Goal: Task Accomplishment & Management: Use online tool/utility

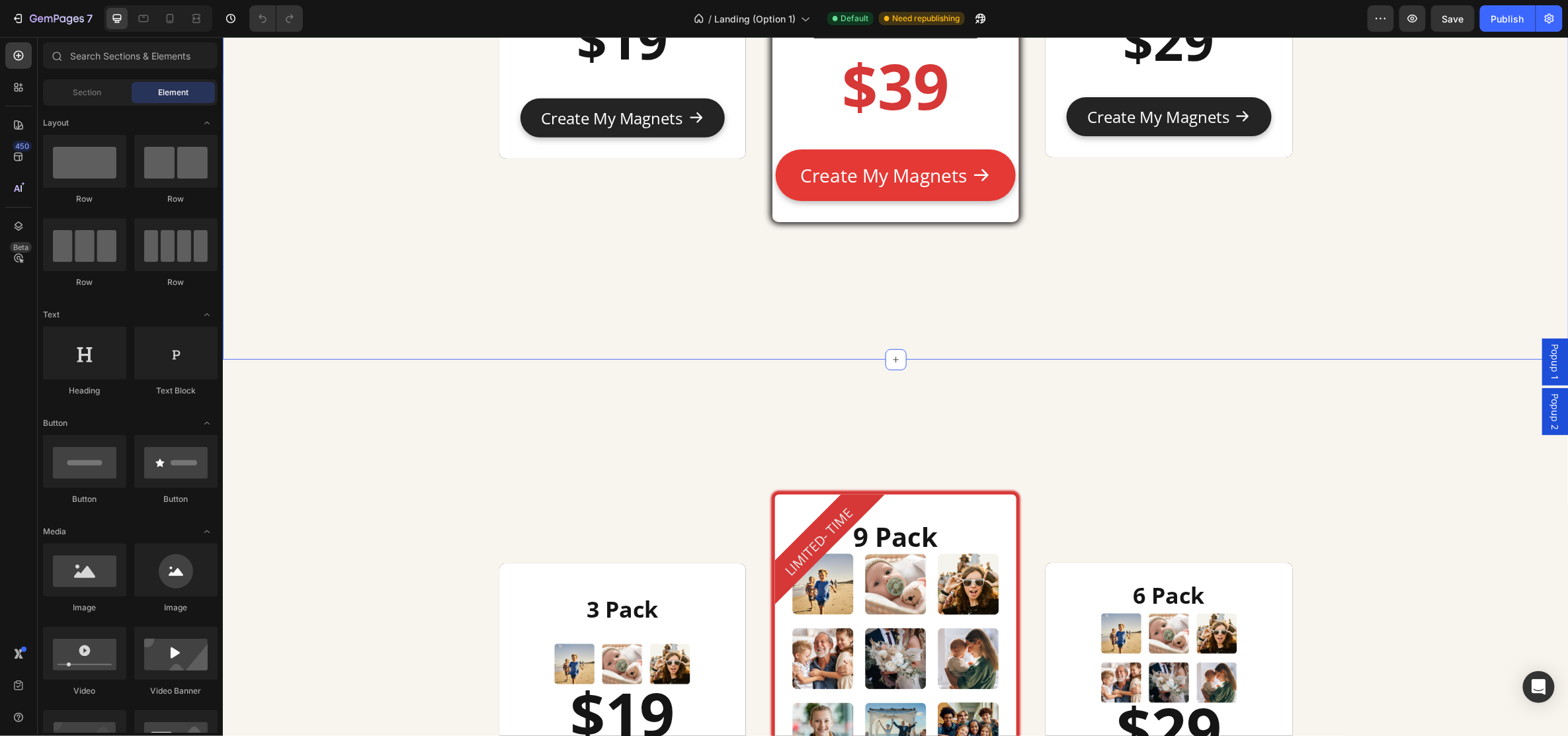
scroll to position [6149, 0]
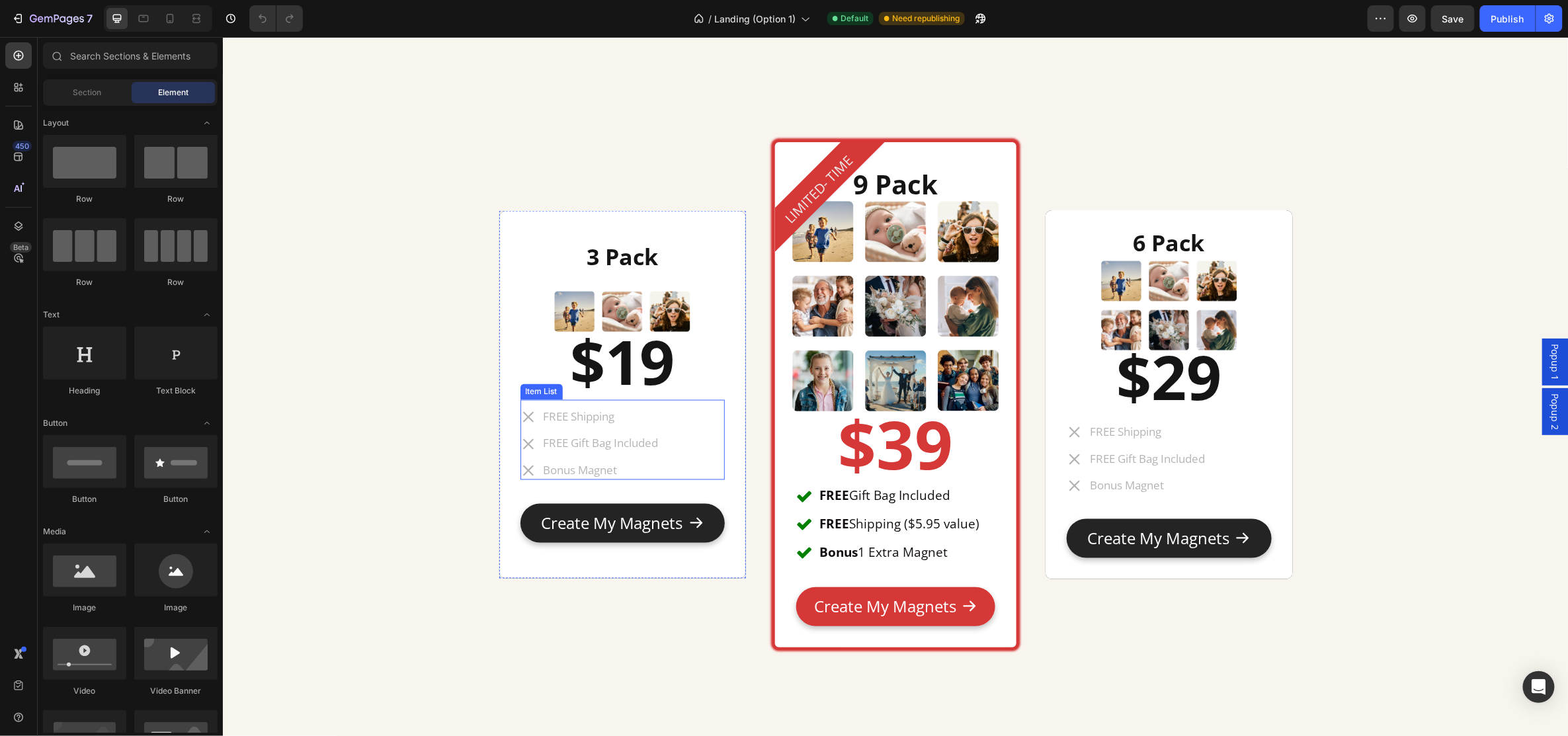
click at [687, 416] on div "FREE Shipping FREE Gift Bag Included Bonus Magnet" at bounding box center [622, 443] width 204 height 71
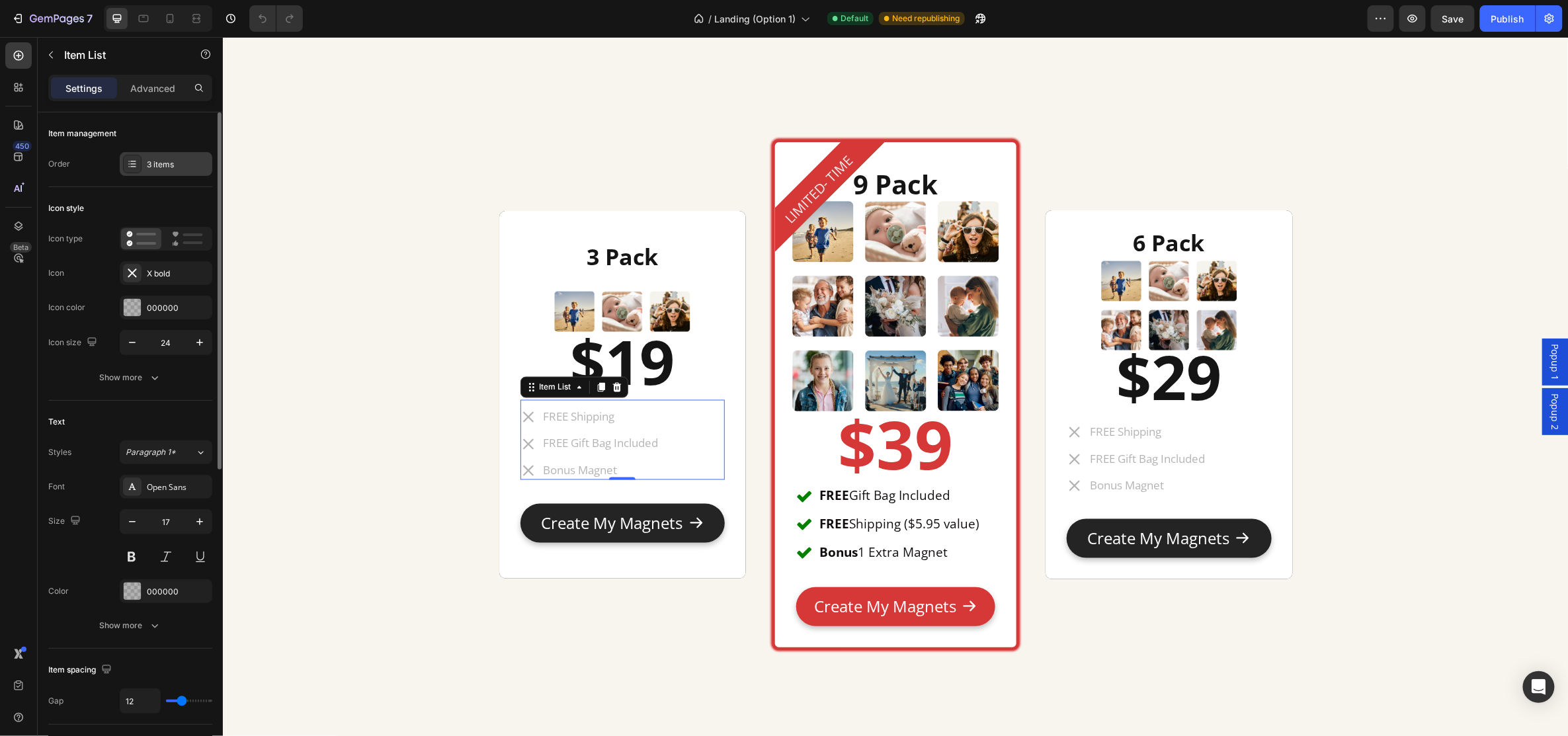
click at [157, 170] on div "3 items" at bounding box center [178, 164] width 62 height 12
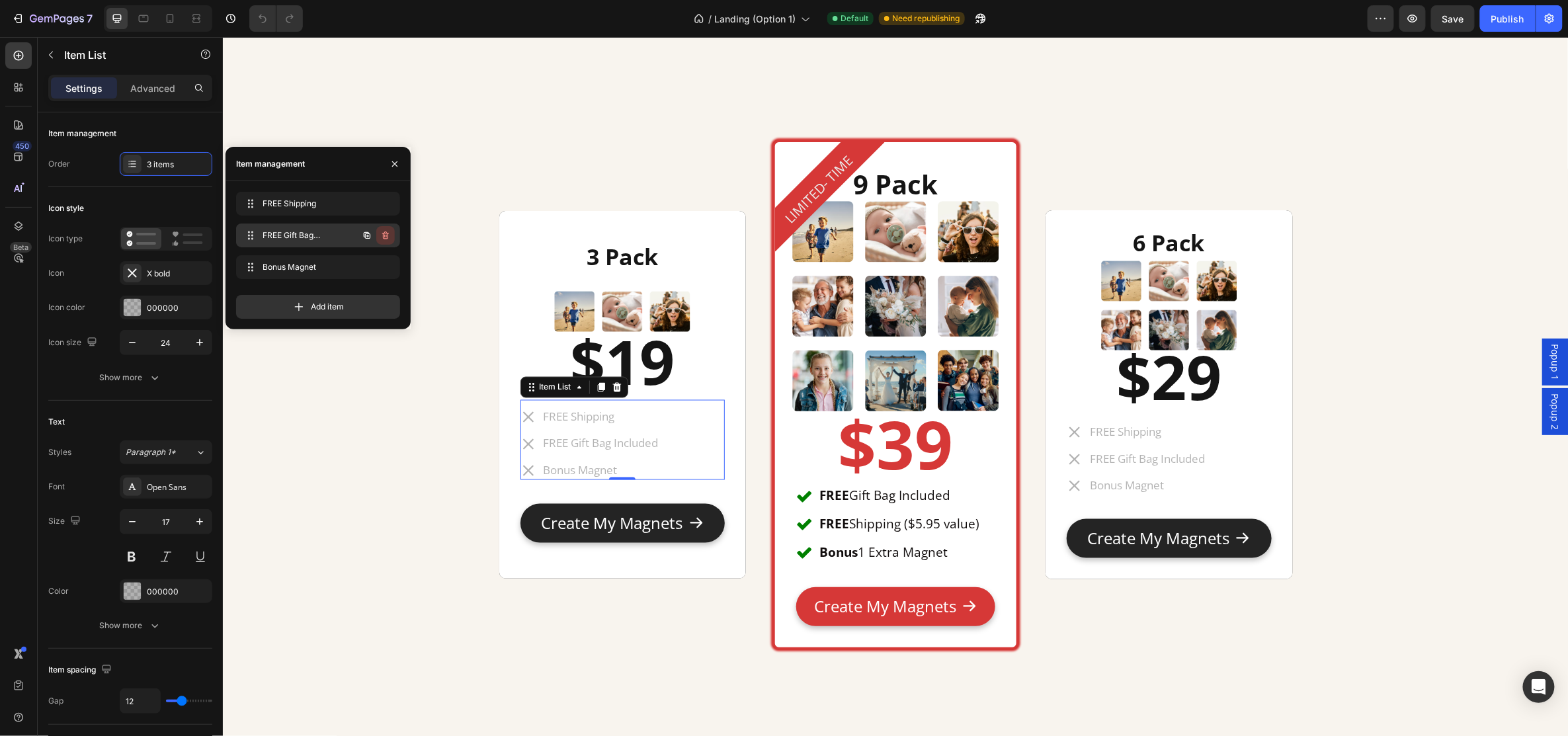
click at [384, 236] on icon "button" at bounding box center [384, 236] width 1 height 3
click at [380, 237] on div "Delete" at bounding box center [377, 235] width 25 height 12
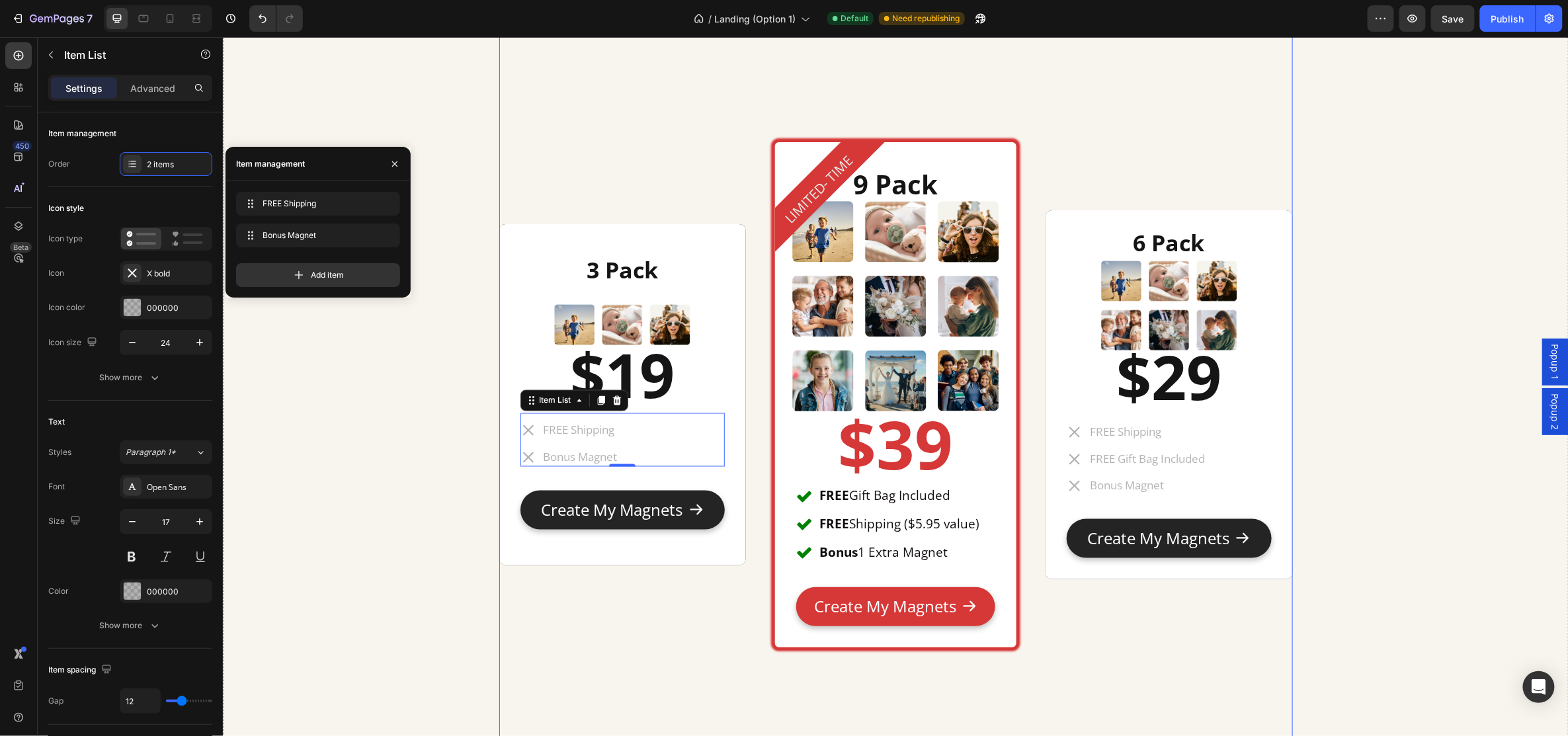
click at [475, 593] on div "3 Pack Heading Image $19 Heading FREE Shipping Bonus Magnet Item List 0 Text Bl…" at bounding box center [894, 396] width 1326 height 780
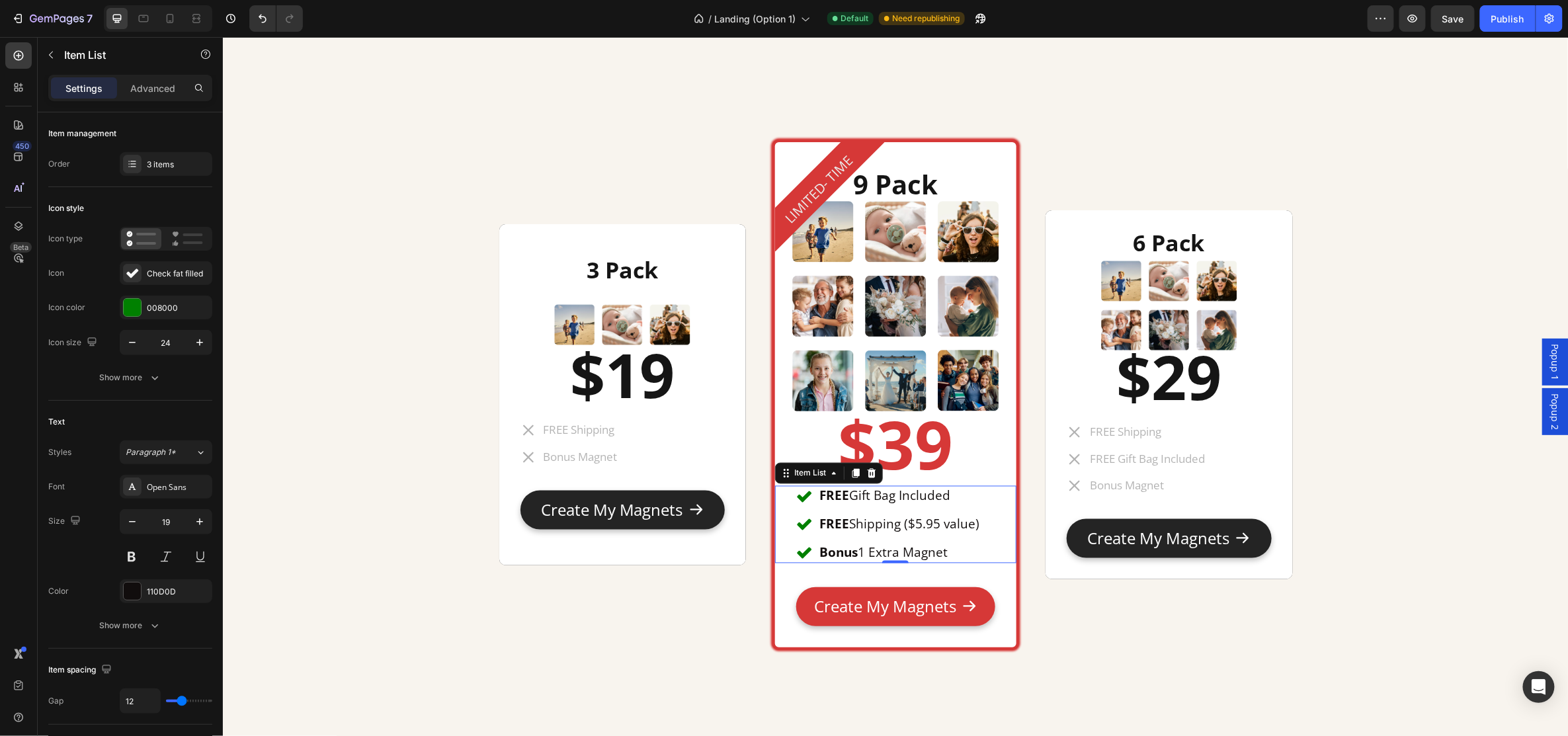
click at [949, 518] on p "FREE Shipping ($5.95 value)" at bounding box center [899, 524] width 160 height 16
click at [962, 492] on p "FREE Gift Bag Included" at bounding box center [899, 496] width 160 height 16
click at [993, 497] on div "FREE Gift Bag Included FREE Shipping ($5.95 value) Bonus 1 Extra Magnet" at bounding box center [895, 524] width 241 height 77
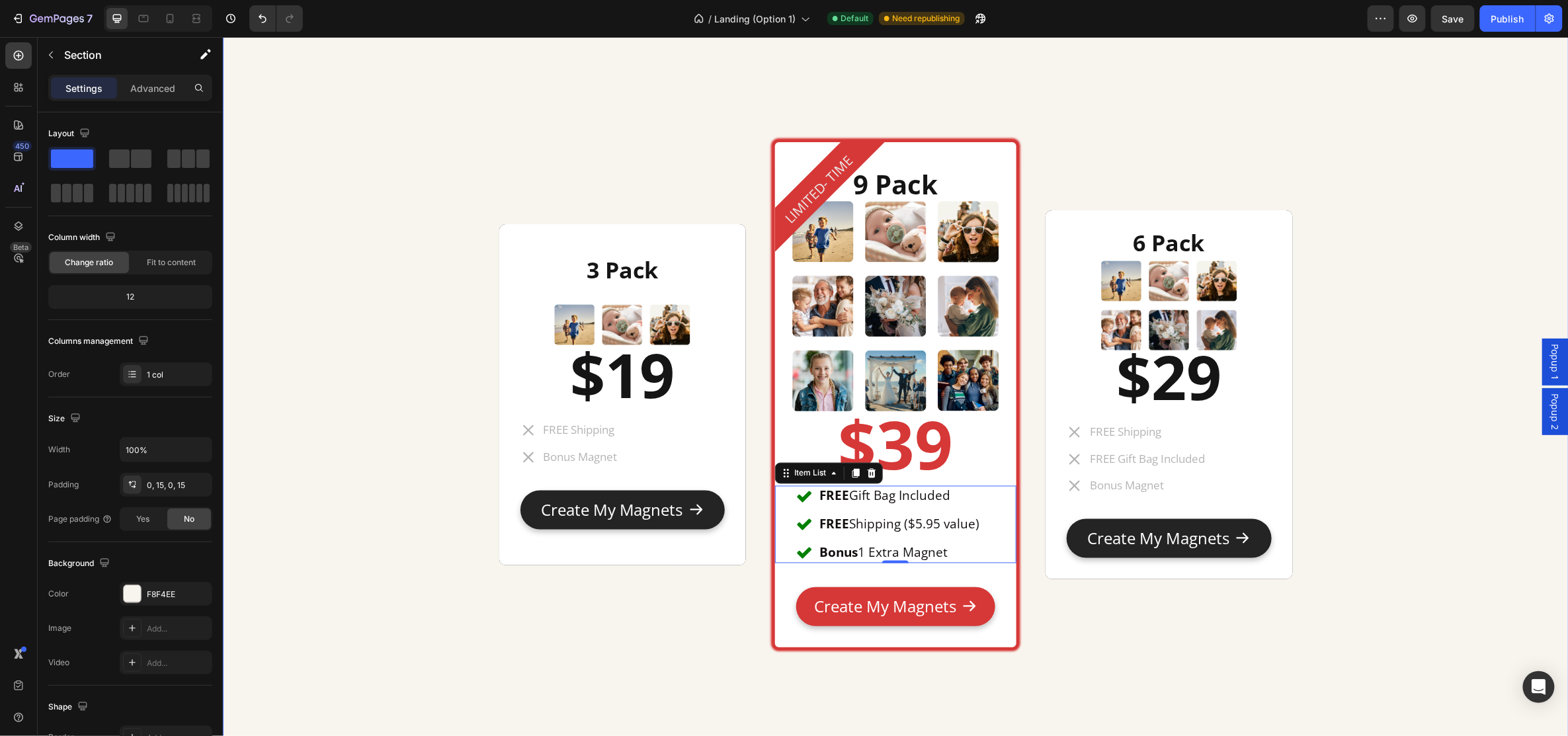
click at [429, 421] on div "3 Pack Heading Image $19 Heading FREE Shipping Bonus Magnet Item List Text Bloc…" at bounding box center [894, 396] width 1326 height 780
click at [983, 490] on div "FREE Gift Bag Included FREE Shipping ($5.95 value) Bonus 1 Extra Magnet" at bounding box center [895, 524] width 199 height 77
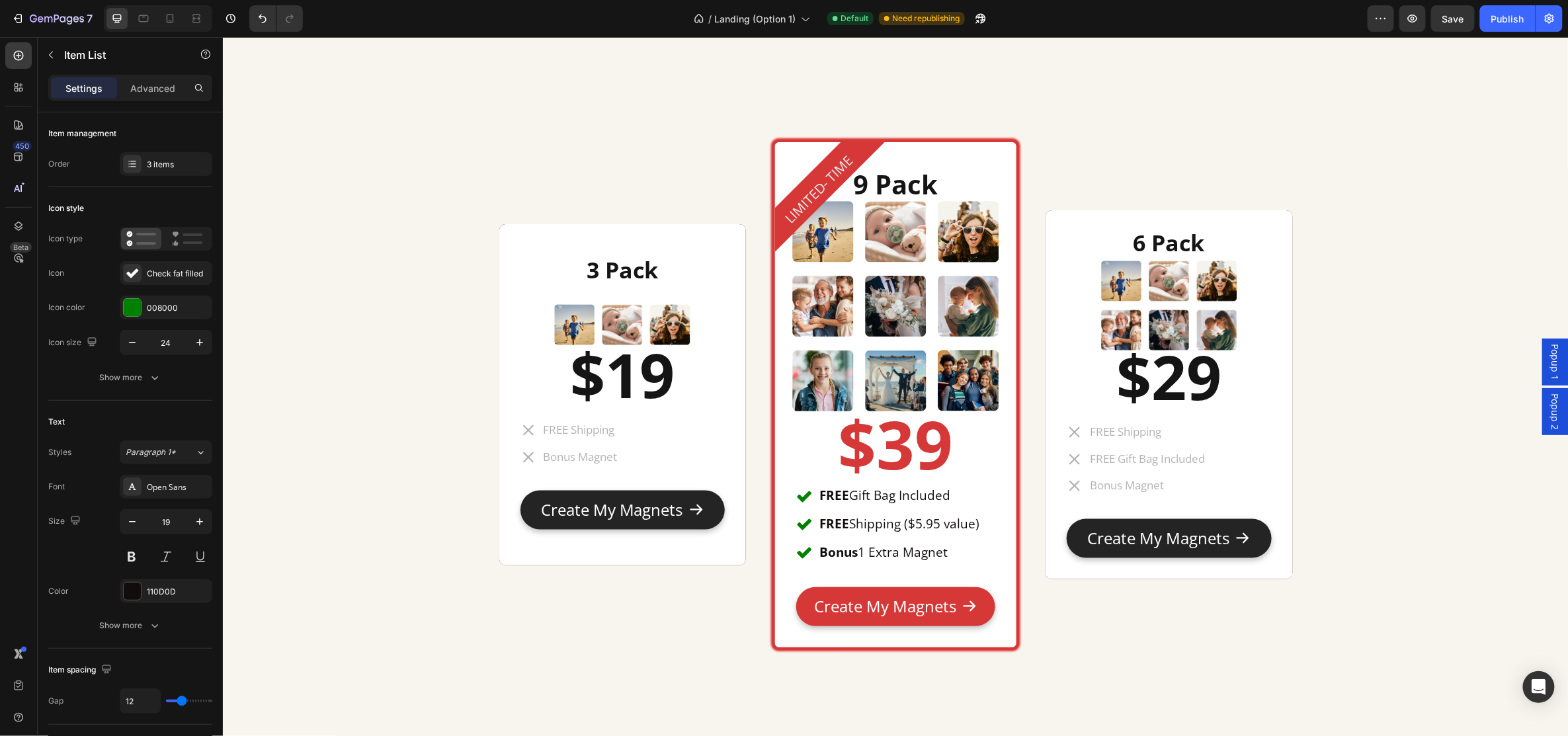
click at [992, 503] on div "FREE Gift Bag Included FREE Shipping ($5.95 value) Bonus 1 Extra Magnet" at bounding box center [895, 524] width 241 height 77
click at [161, 161] on div "3 items" at bounding box center [178, 164] width 62 height 12
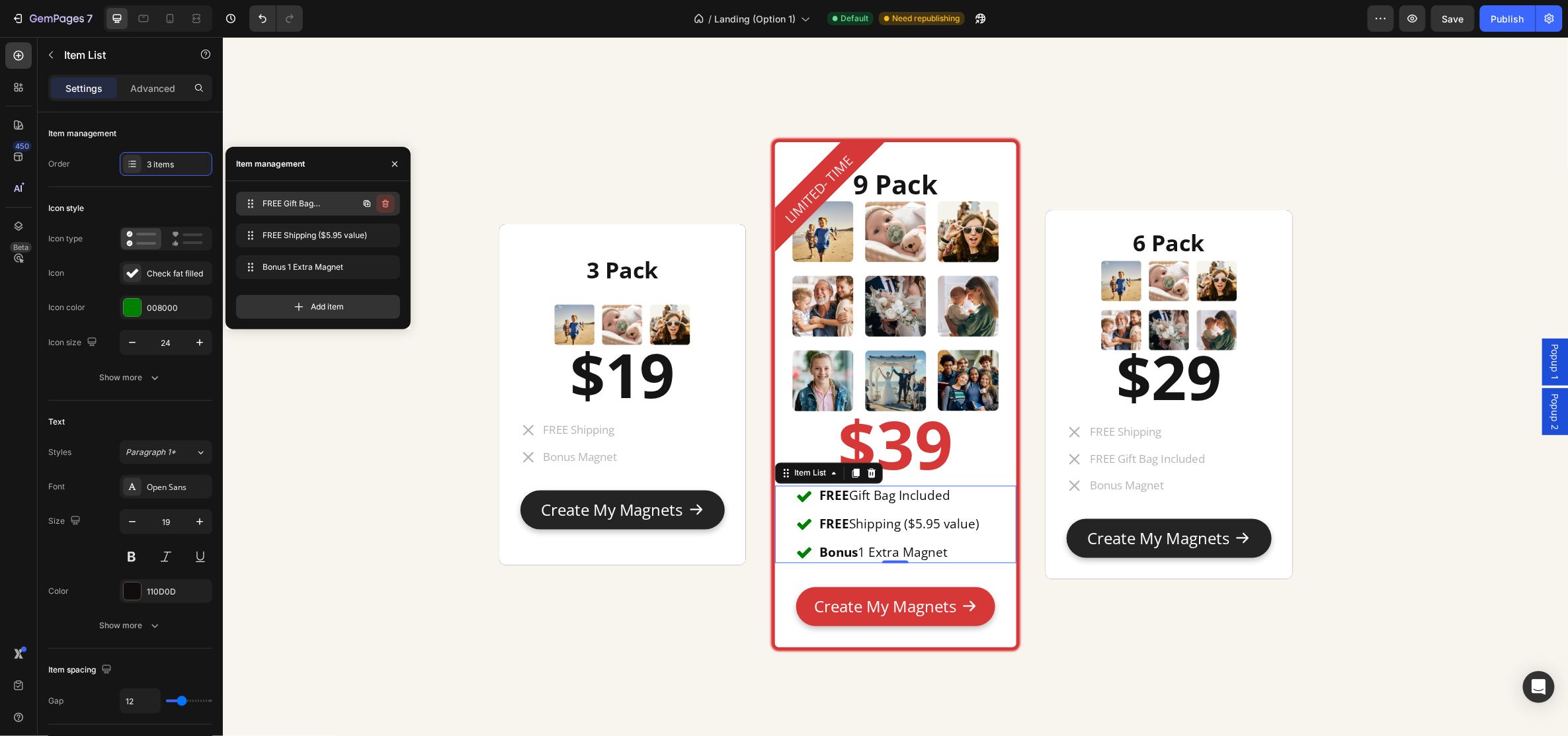
click at [386, 206] on icon "button" at bounding box center [386, 204] width 1 height 3
click at [387, 203] on div "Delete" at bounding box center [377, 203] width 25 height 12
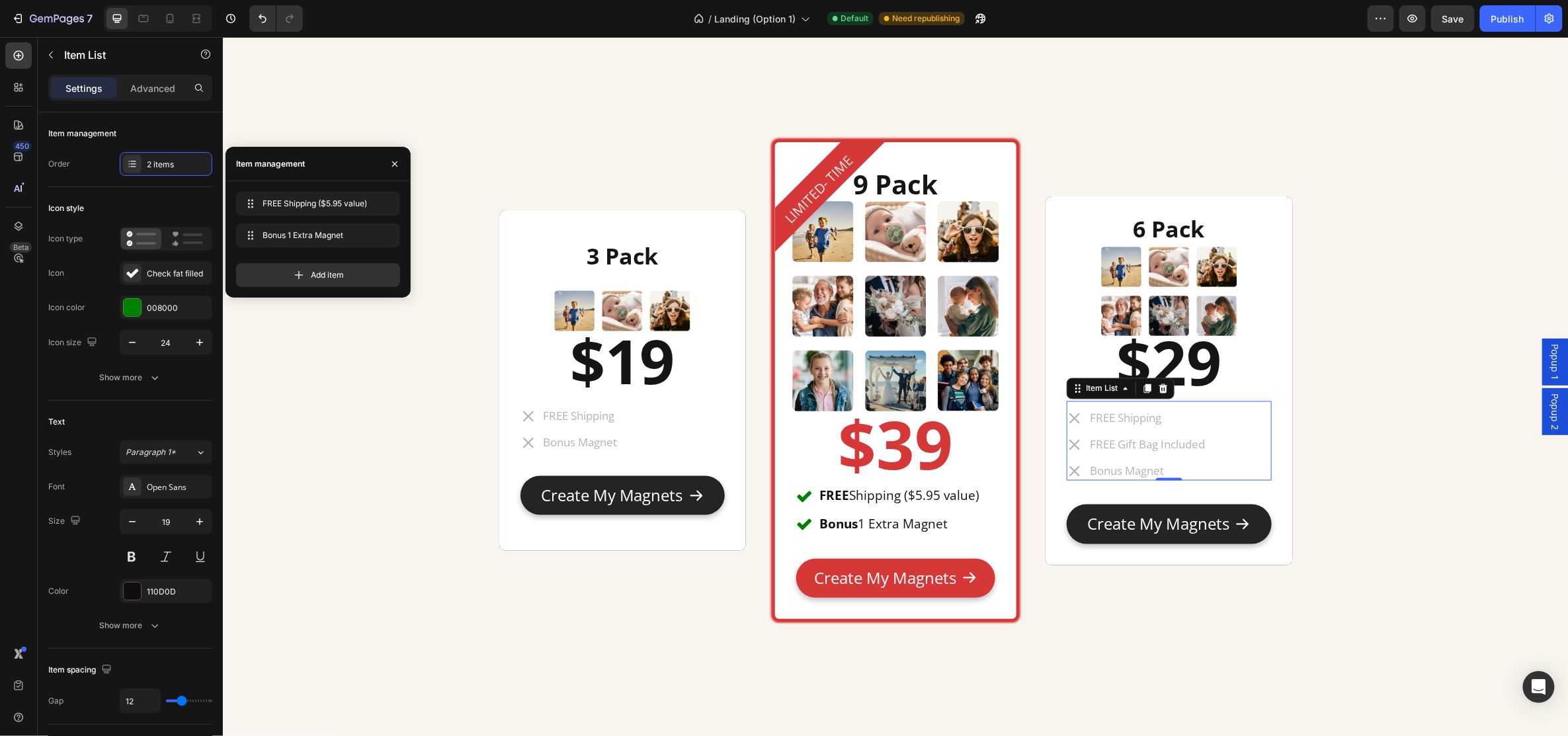
click at [1131, 414] on p "FREE Shipping" at bounding box center [1147, 418] width 115 height 14
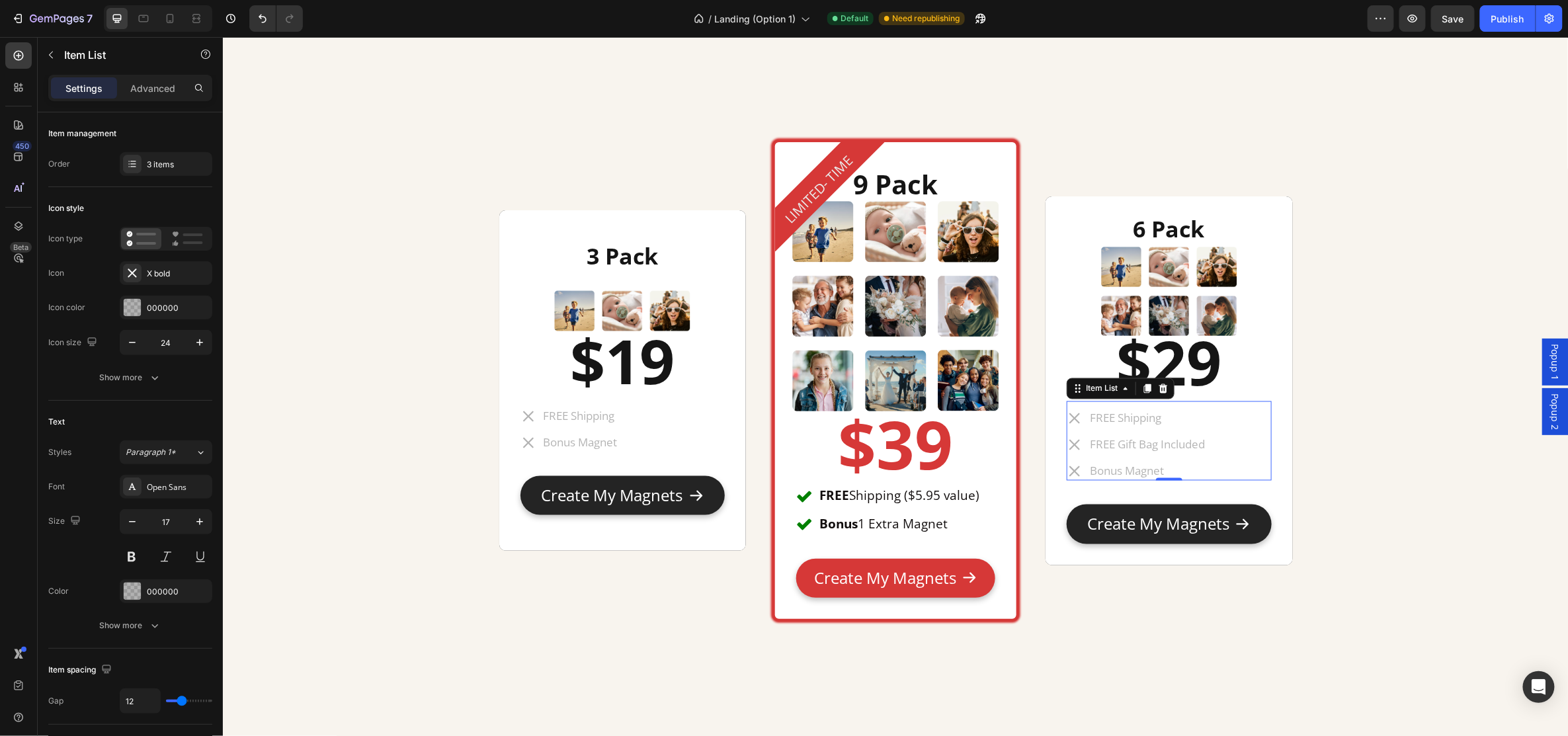
click at [1211, 416] on div "FREE Shipping FREE Gift Bag Included Bonus Magnet" at bounding box center [1168, 444] width 204 height 71
click at [159, 164] on div "3 items" at bounding box center [178, 164] width 62 height 12
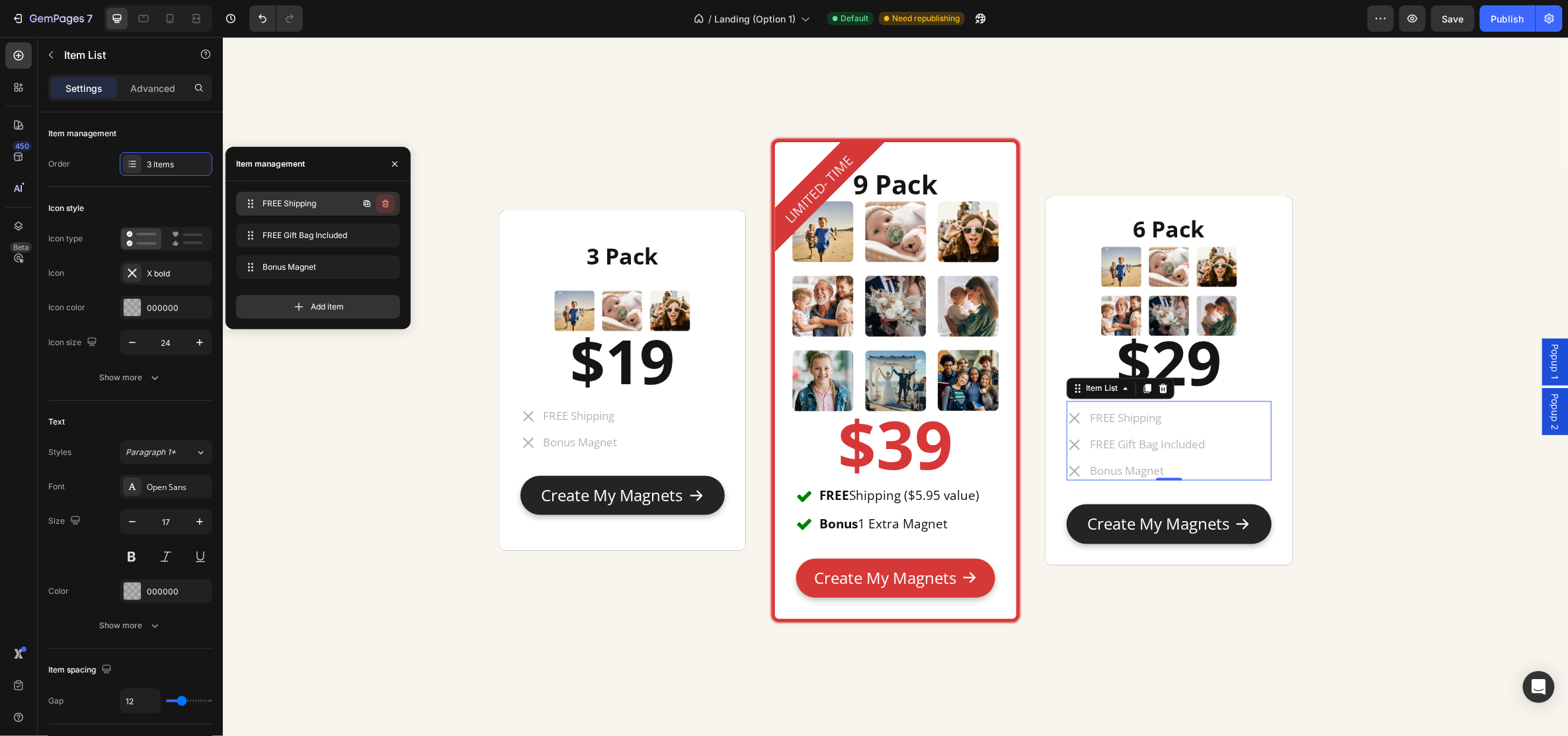
click at [388, 204] on icon "button" at bounding box center [385, 204] width 7 height 8
click at [392, 166] on icon "button" at bounding box center [395, 164] width 5 height 5
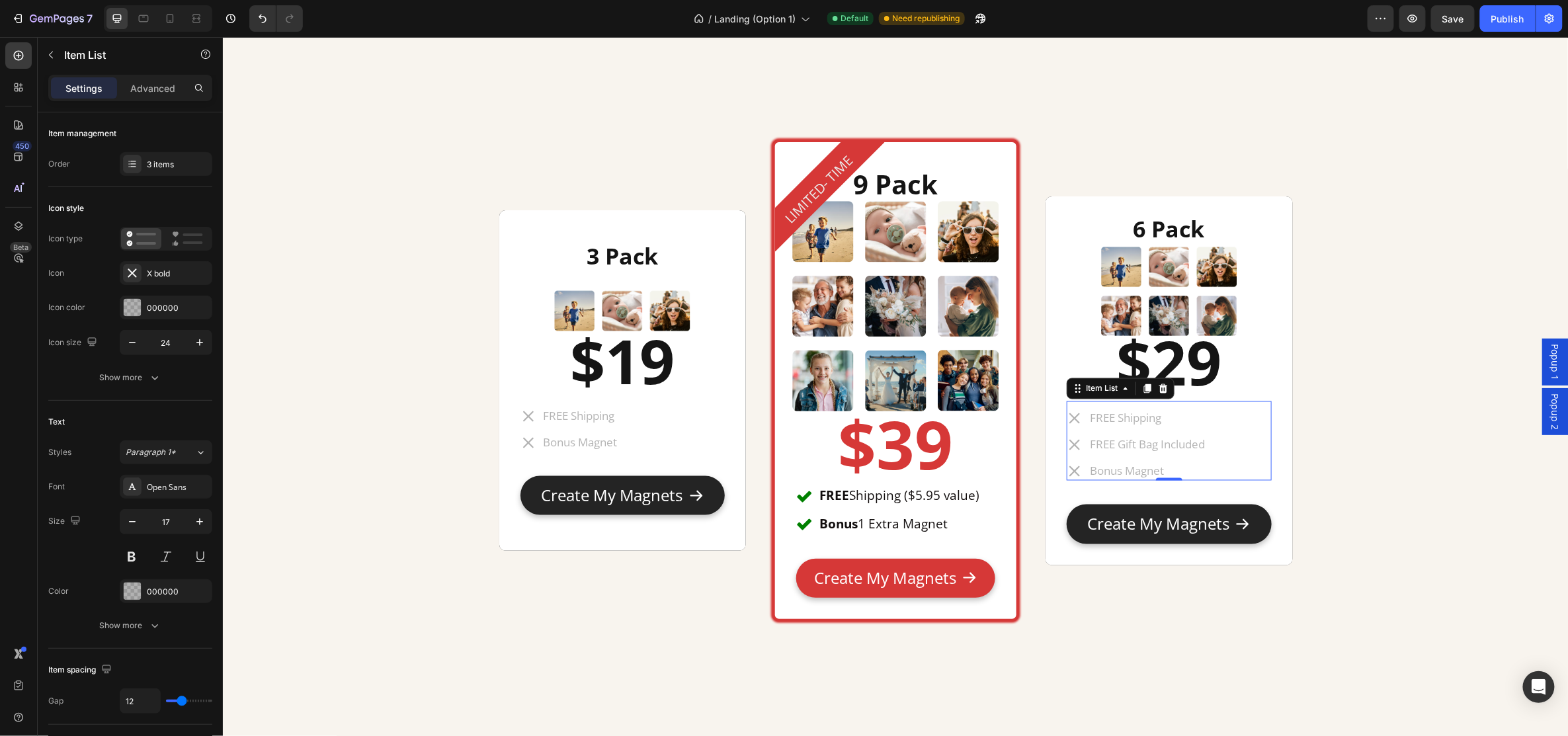
click at [1212, 442] on div "FREE Shipping FREE Gift Bag Included Bonus Magnet" at bounding box center [1168, 444] width 204 height 71
click at [158, 163] on div "3 items" at bounding box center [178, 164] width 62 height 12
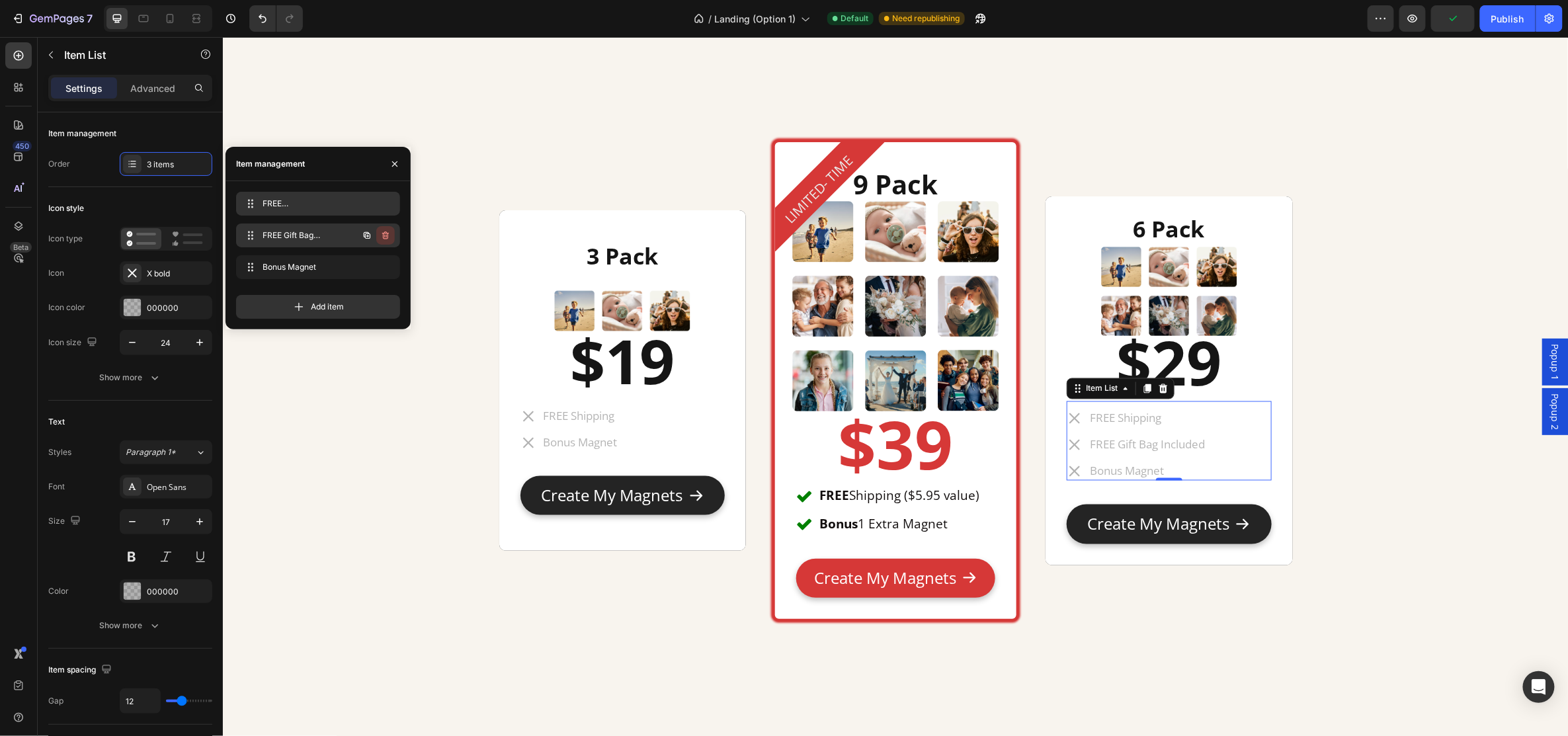
click at [387, 237] on icon "button" at bounding box center [385, 235] width 10 height 10
click at [383, 238] on div "Delete" at bounding box center [377, 235] width 25 height 12
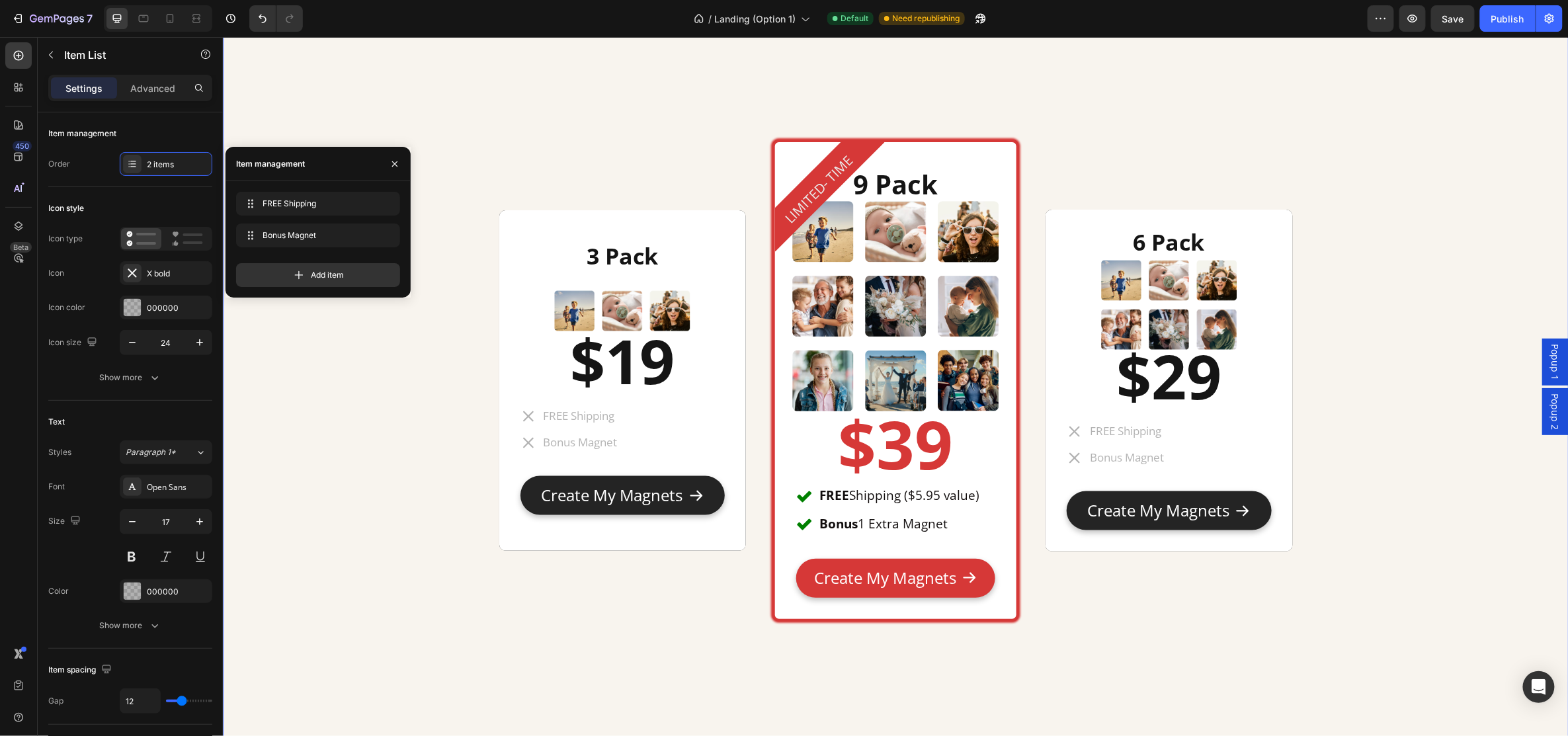
drag, startPoint x: 414, startPoint y: 592, endPoint x: 412, endPoint y: 585, distance: 7.3
click at [414, 586] on div "3 Pack Heading Image $19 Heading FREE Shipping Bonus Magnet Item List Text Bloc…" at bounding box center [894, 383] width 1326 height 752
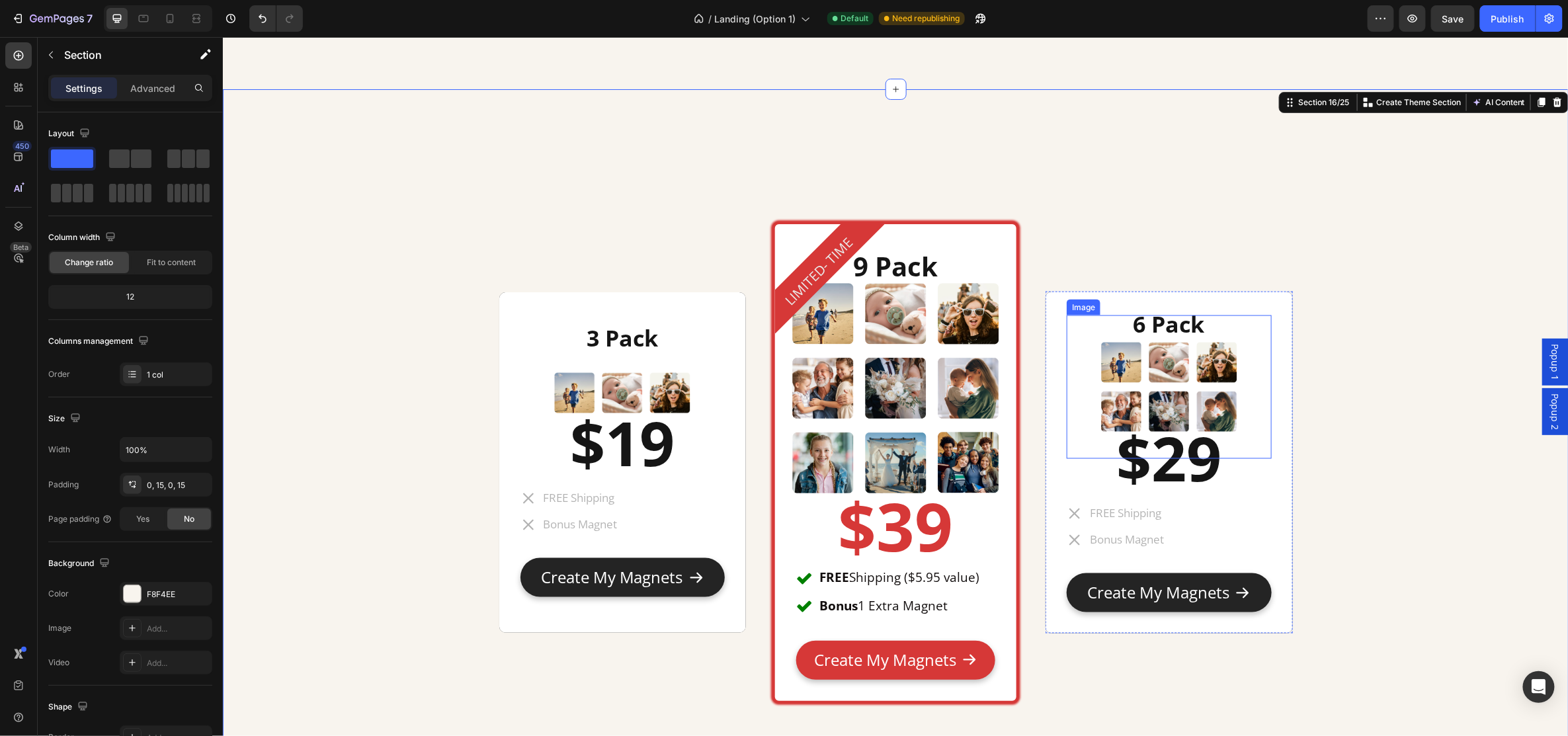
scroll to position [6064, 0]
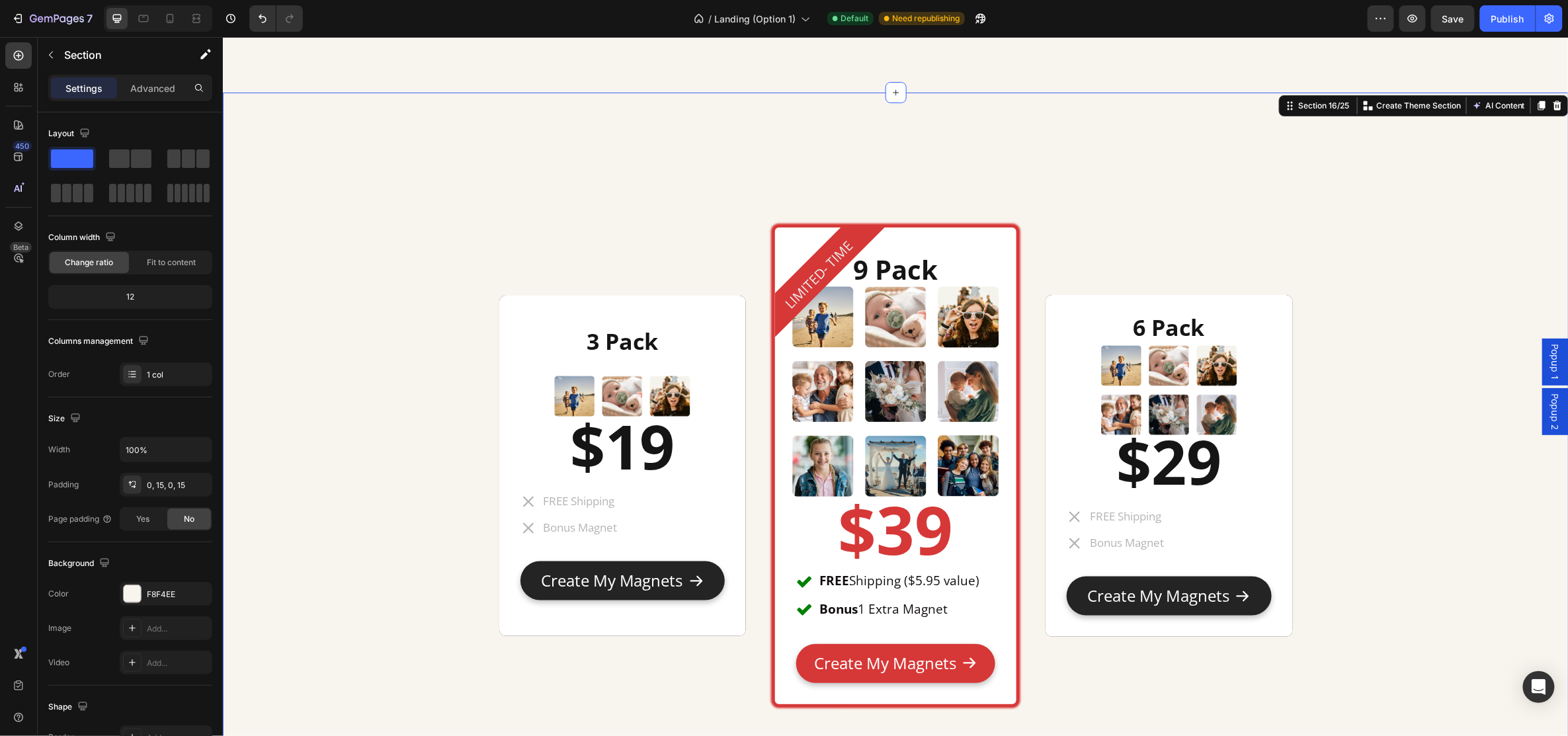
click at [1452, 407] on div "3 Pack Heading Image $19 Heading FREE Shipping Bonus Magnet Item List Text Bloc…" at bounding box center [894, 468] width 1326 height 752
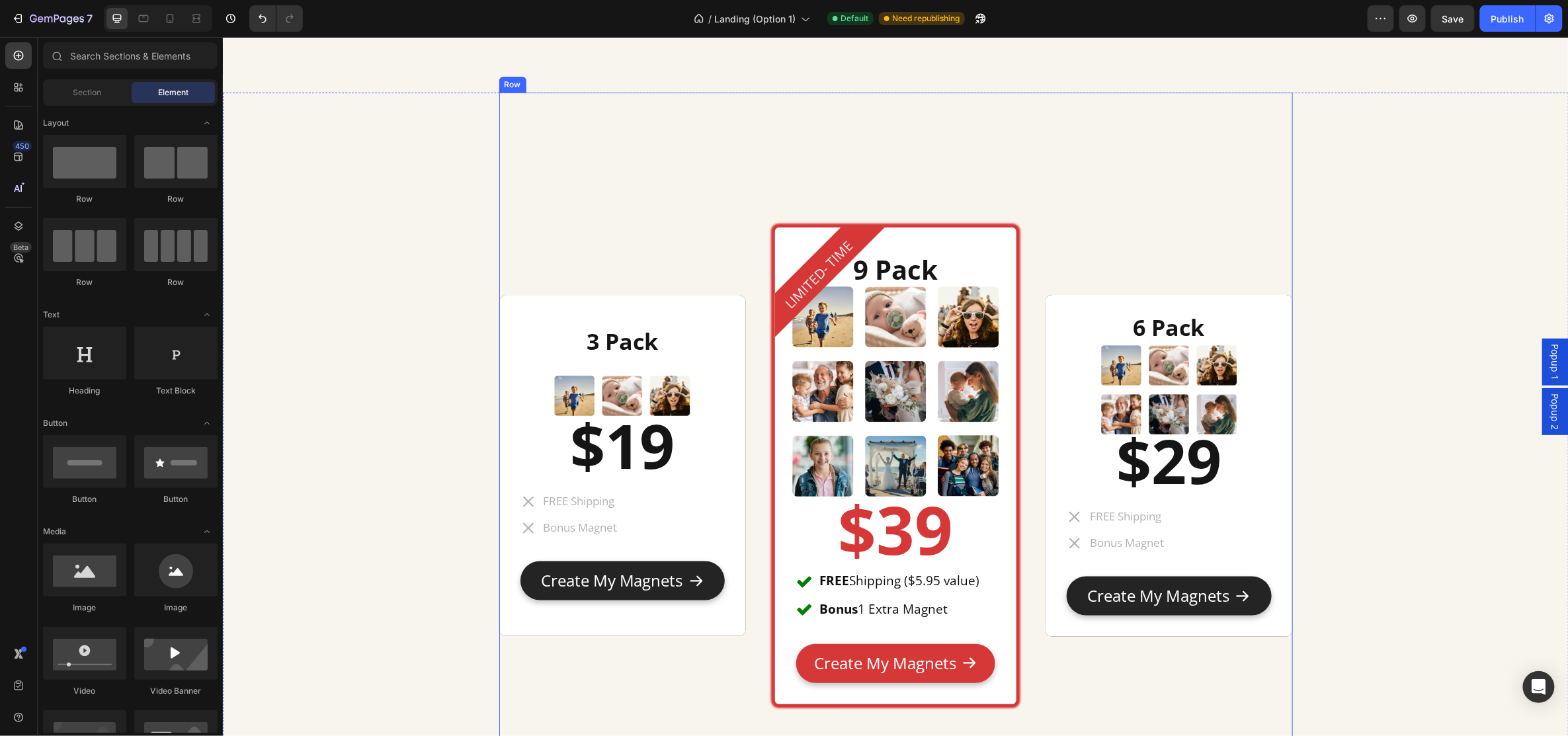
click at [1249, 182] on div "3 Pack Heading Image $19 Heading FREE Shipping Bonus Magnet Item List Text Bloc…" at bounding box center [895, 468] width 794 height 752
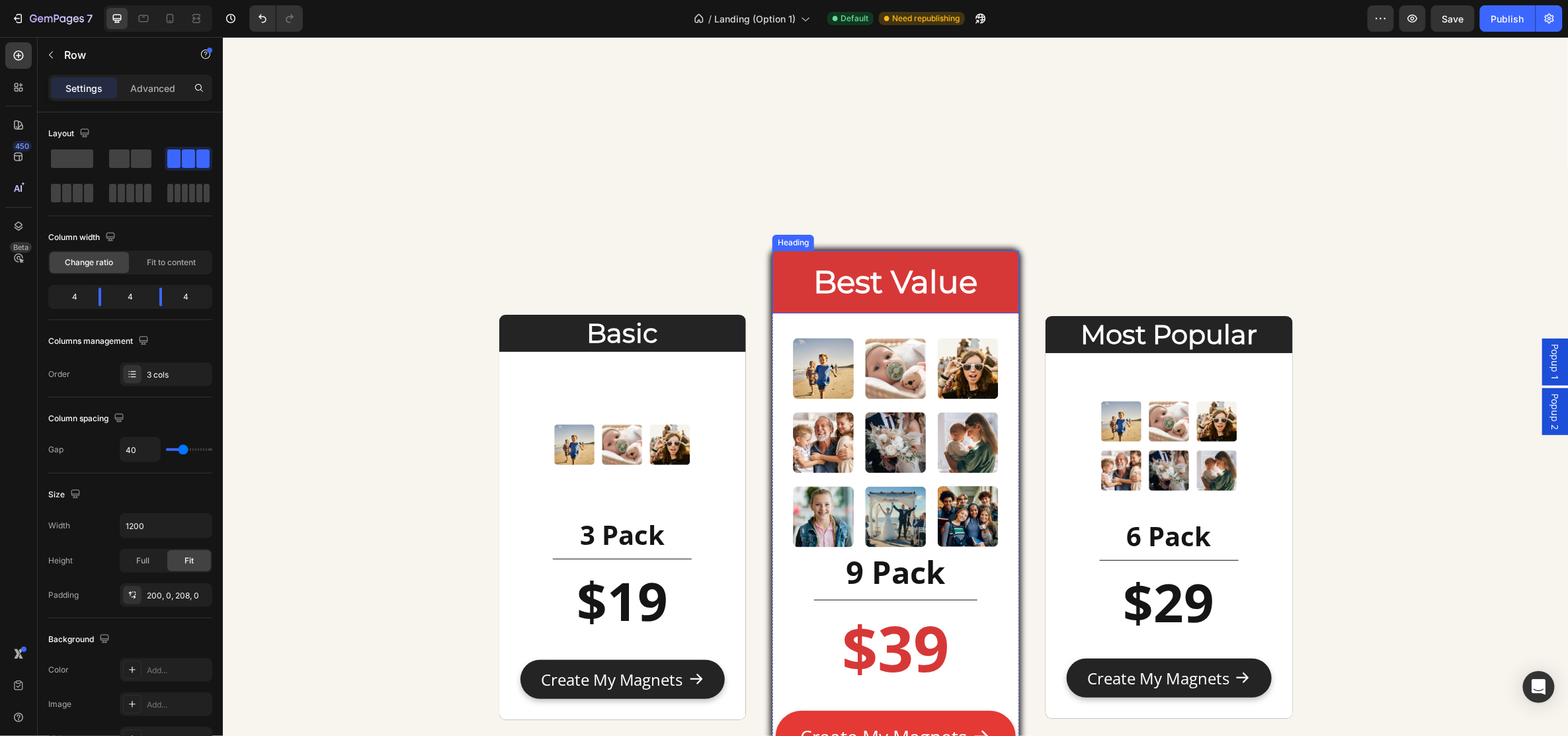
scroll to position [5072, 0]
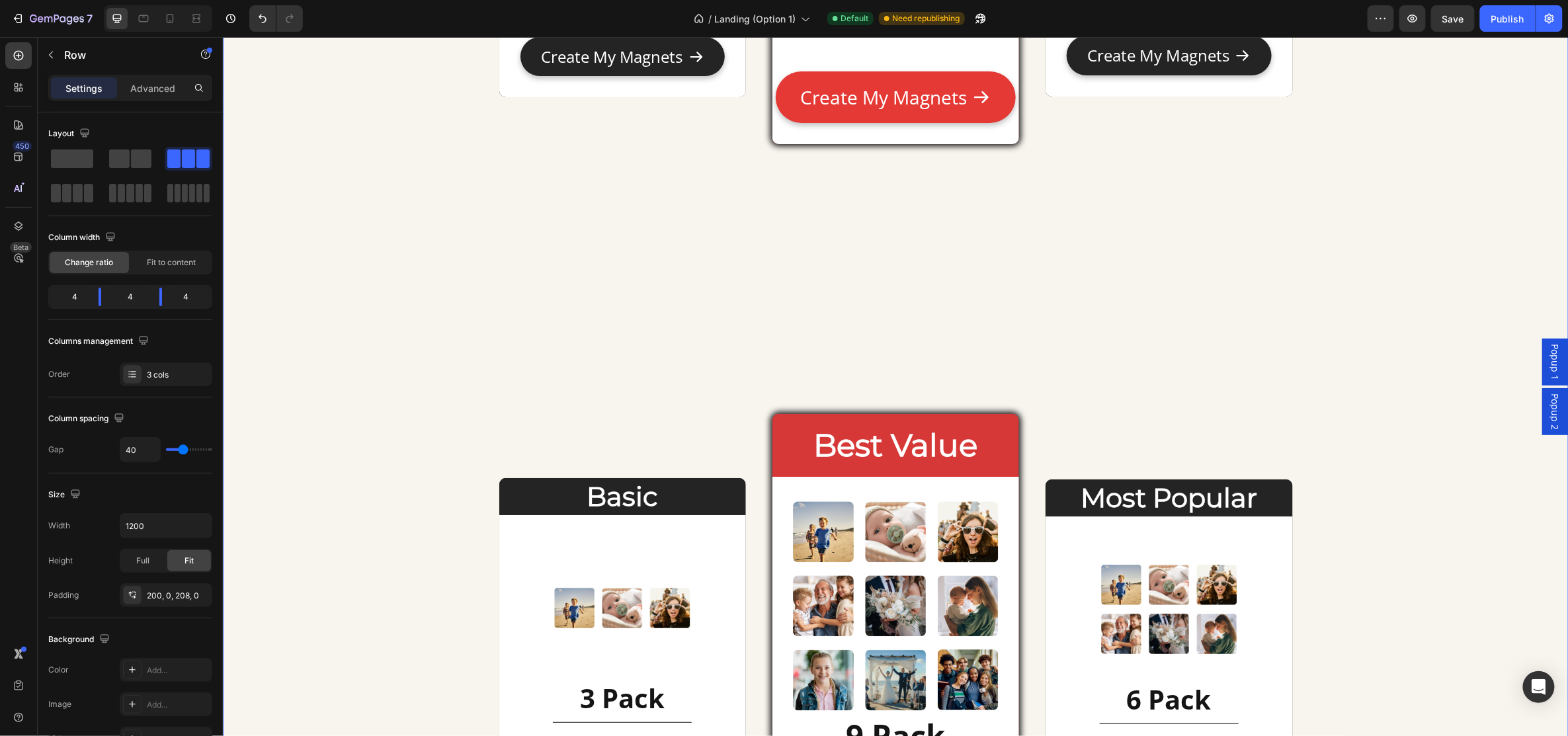
click at [1417, 341] on div "Basic Heading Image 3 Pack Heading Title Line $19 Heading Text Block Create My …" at bounding box center [895, 298] width 1346 height 1572
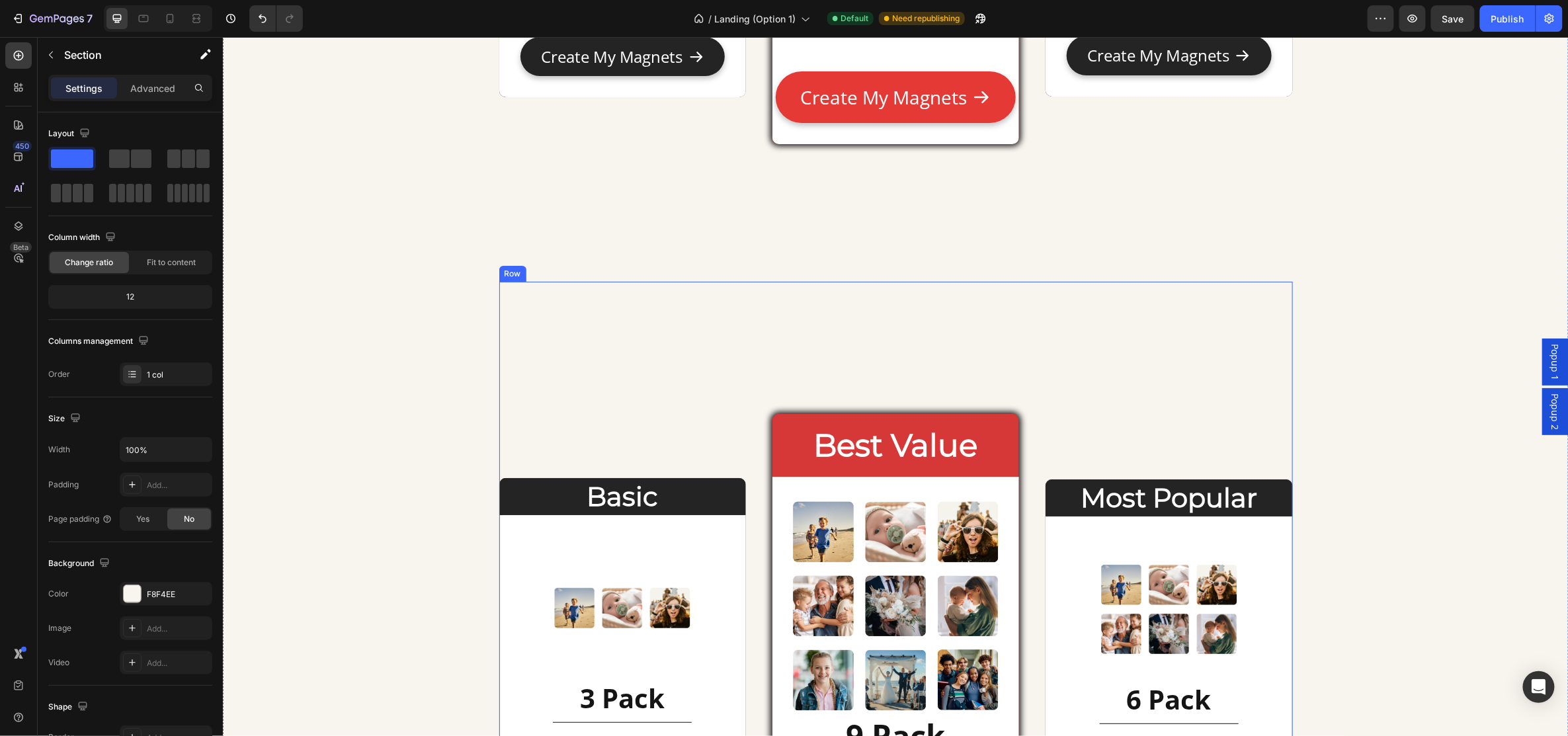
click at [1268, 341] on div "Basic Heading Image 3 Pack Heading Title Line $19 Heading Text Block Create My …" at bounding box center [895, 682] width 794 height 803
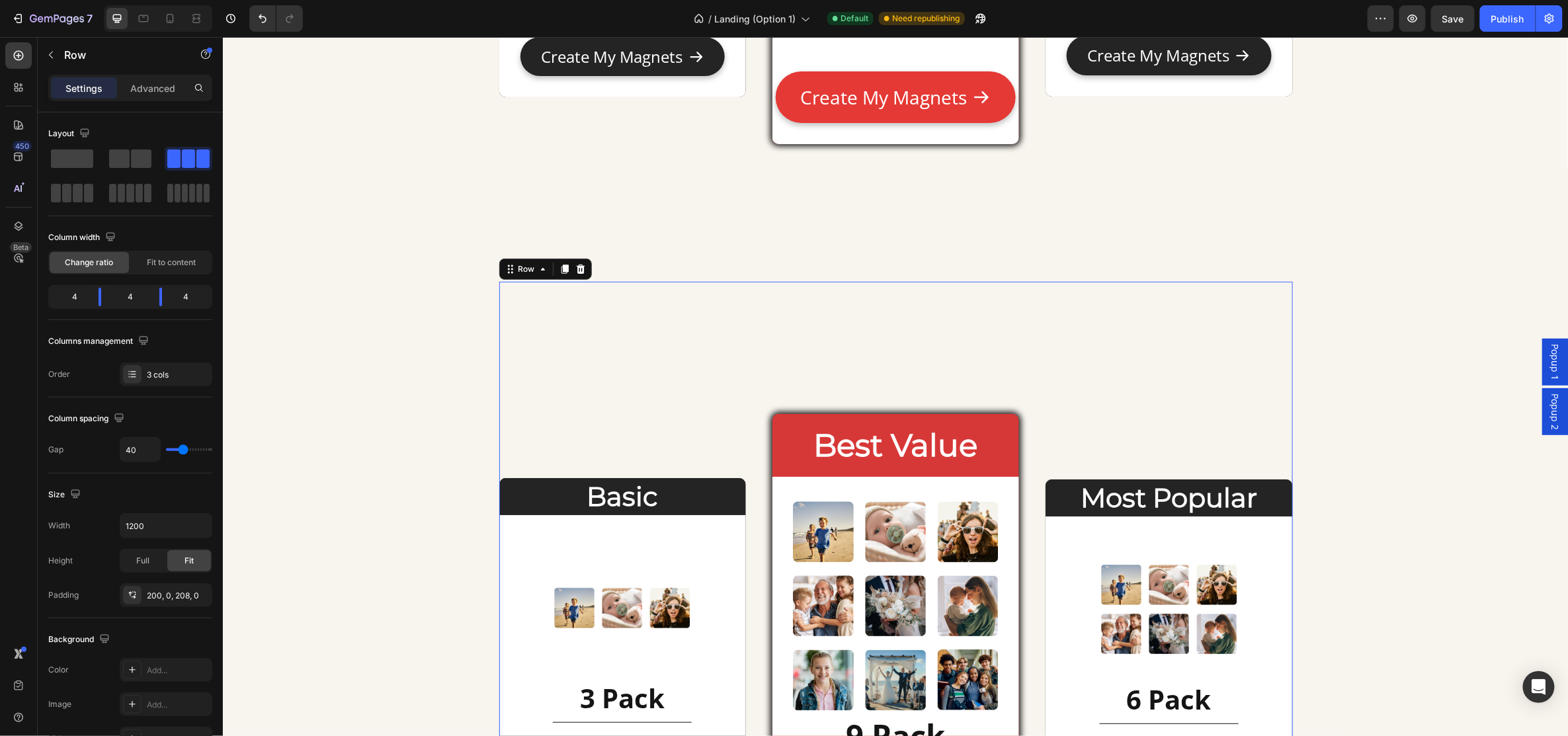
click at [547, 334] on div "Basic Heading Image 3 Pack Heading Title Line $19 Heading Text Block Create My …" at bounding box center [895, 682] width 794 height 803
click at [509, 268] on div "Row" at bounding box center [526, 268] width 48 height 16
click at [559, 272] on icon at bounding box center [564, 268] width 10 height 10
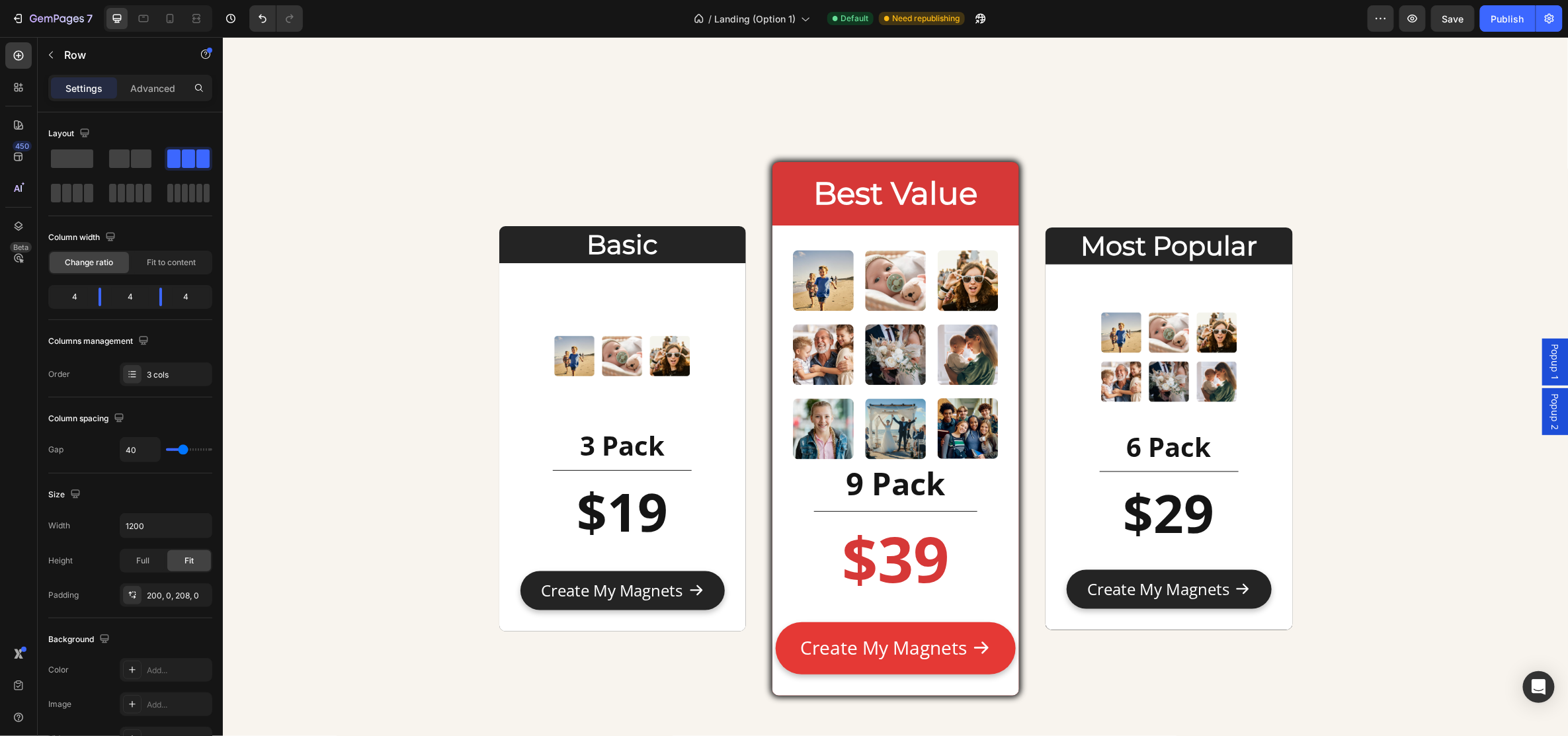
scroll to position [6074, 0]
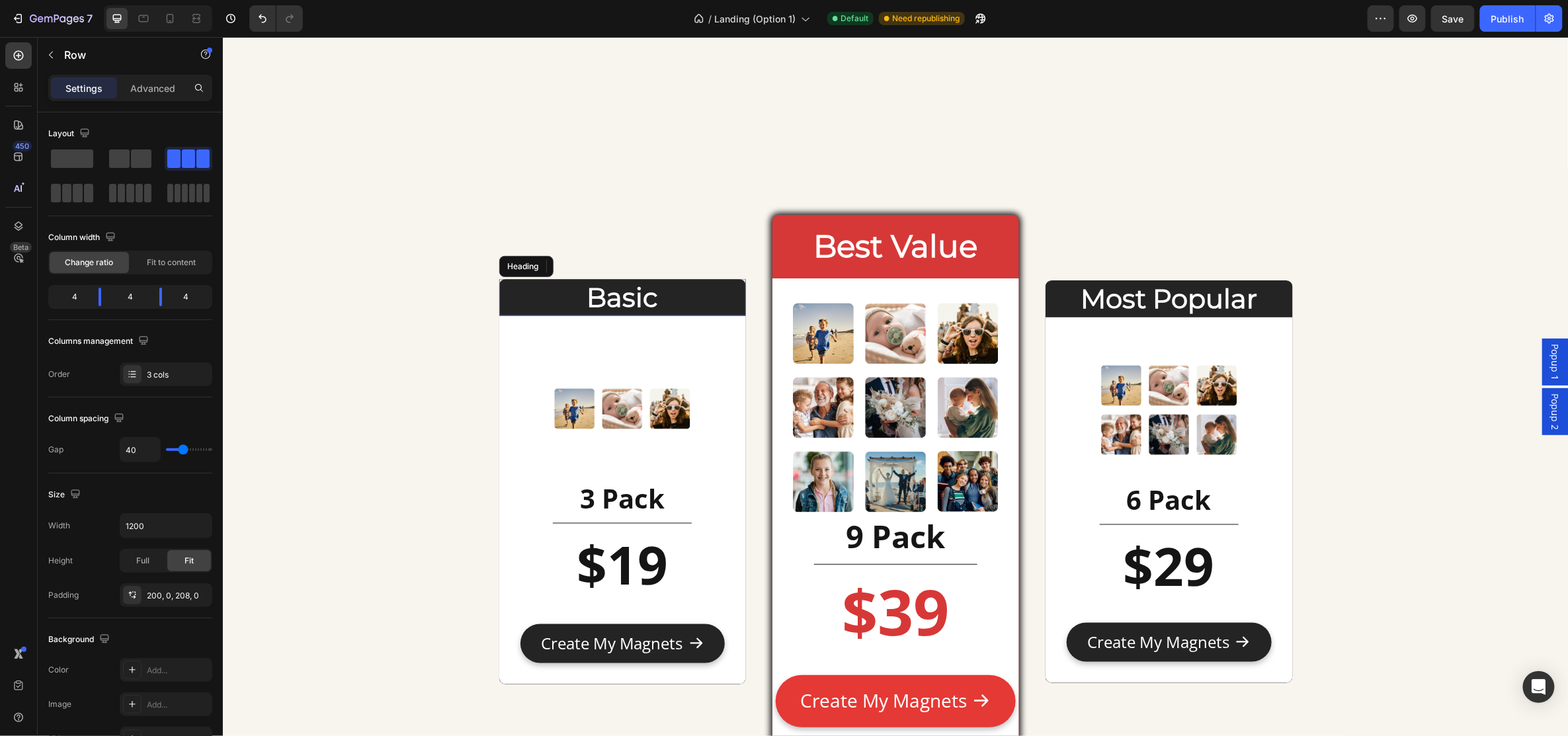
click at [641, 296] on h2 "Basic" at bounding box center [622, 297] width 247 height 37
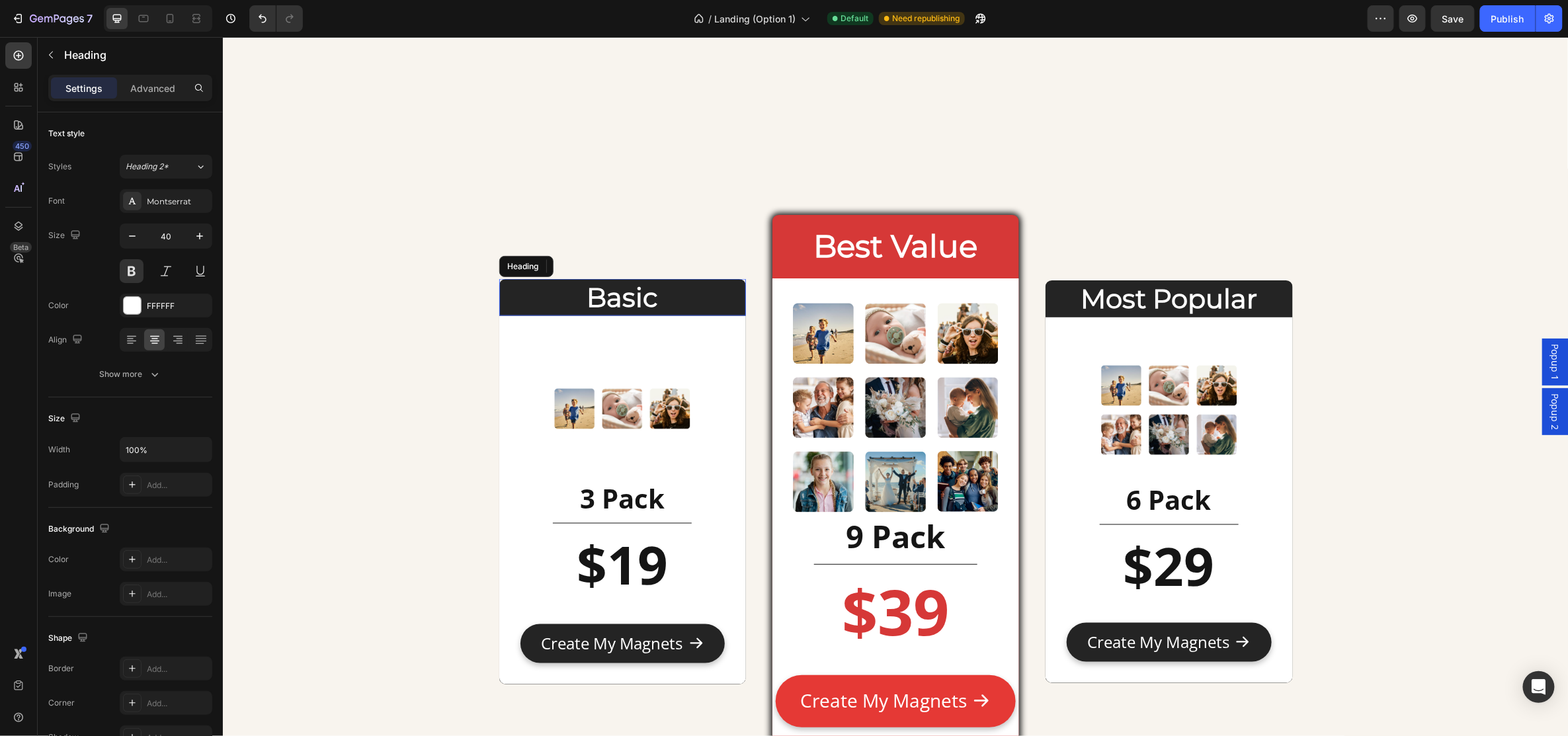
click at [641, 296] on h2 "Basic" at bounding box center [622, 297] width 247 height 37
click at [931, 244] on h2 "Best Value" at bounding box center [895, 246] width 247 height 43
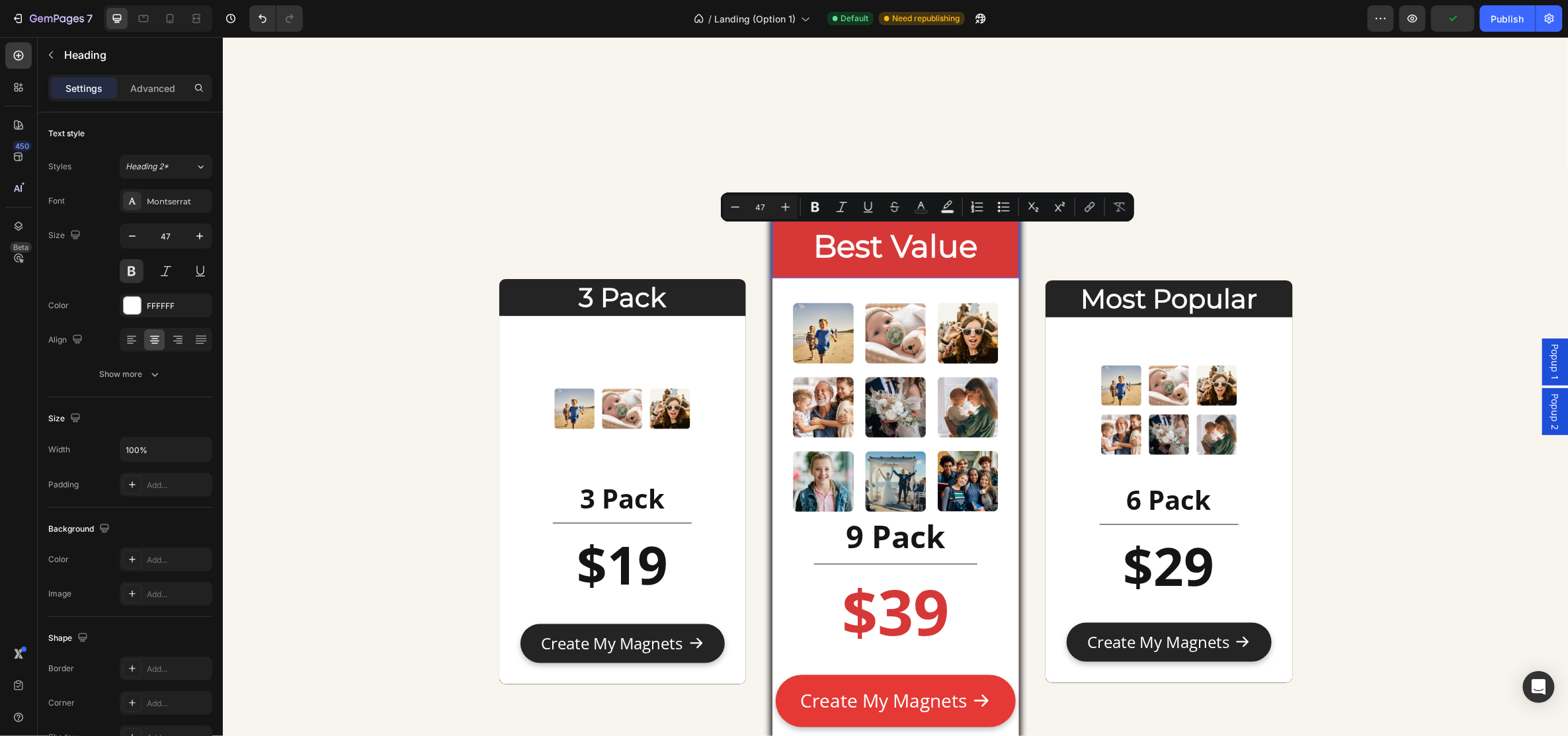
click at [960, 249] on p "Best Value" at bounding box center [895, 246] width 244 height 40
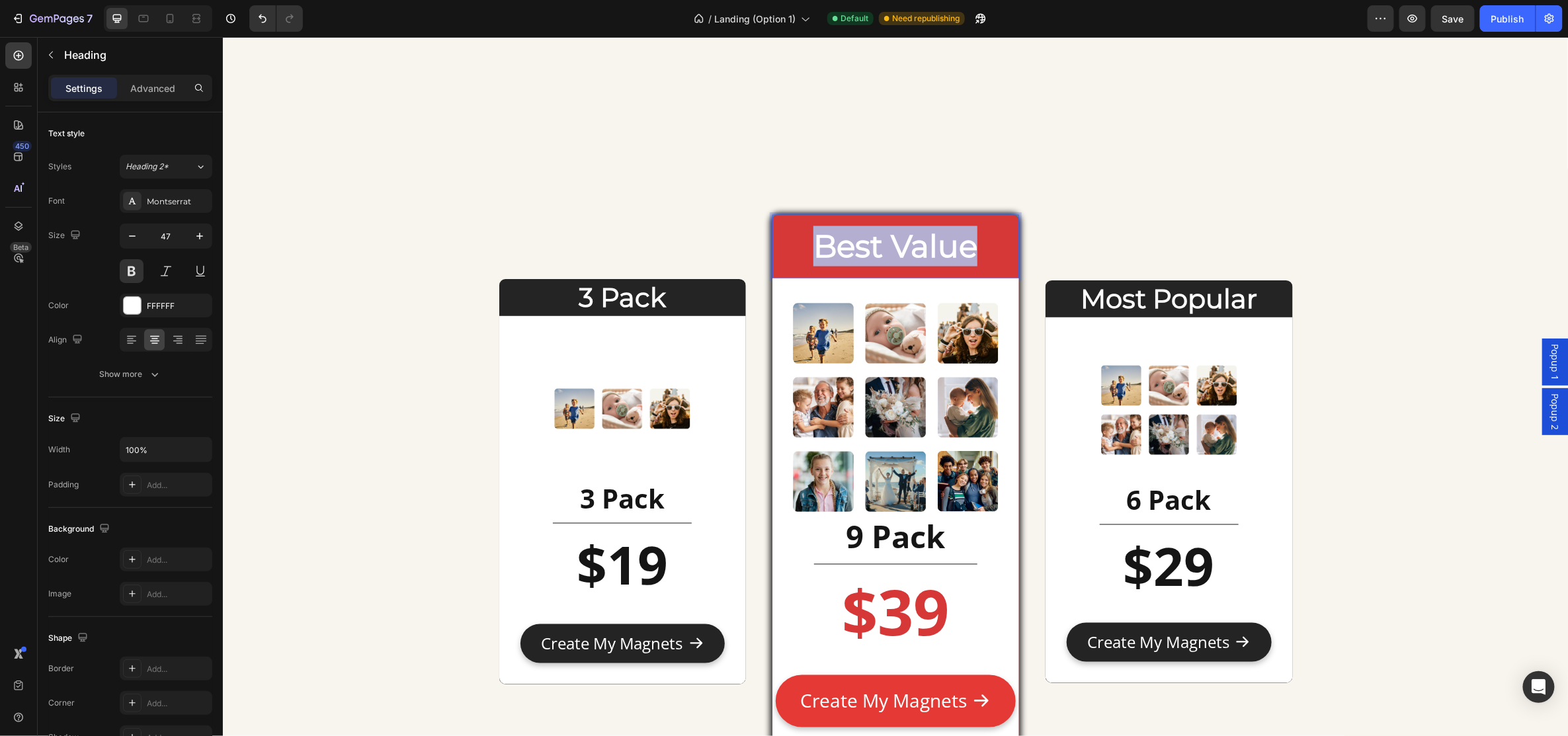
drag, startPoint x: 979, startPoint y: 248, endPoint x: 807, endPoint y: 248, distance: 172.0
click at [807, 248] on p "Best Value" at bounding box center [895, 246] width 244 height 40
click at [1204, 298] on h2 "Most Popular" at bounding box center [1168, 298] width 247 height 37
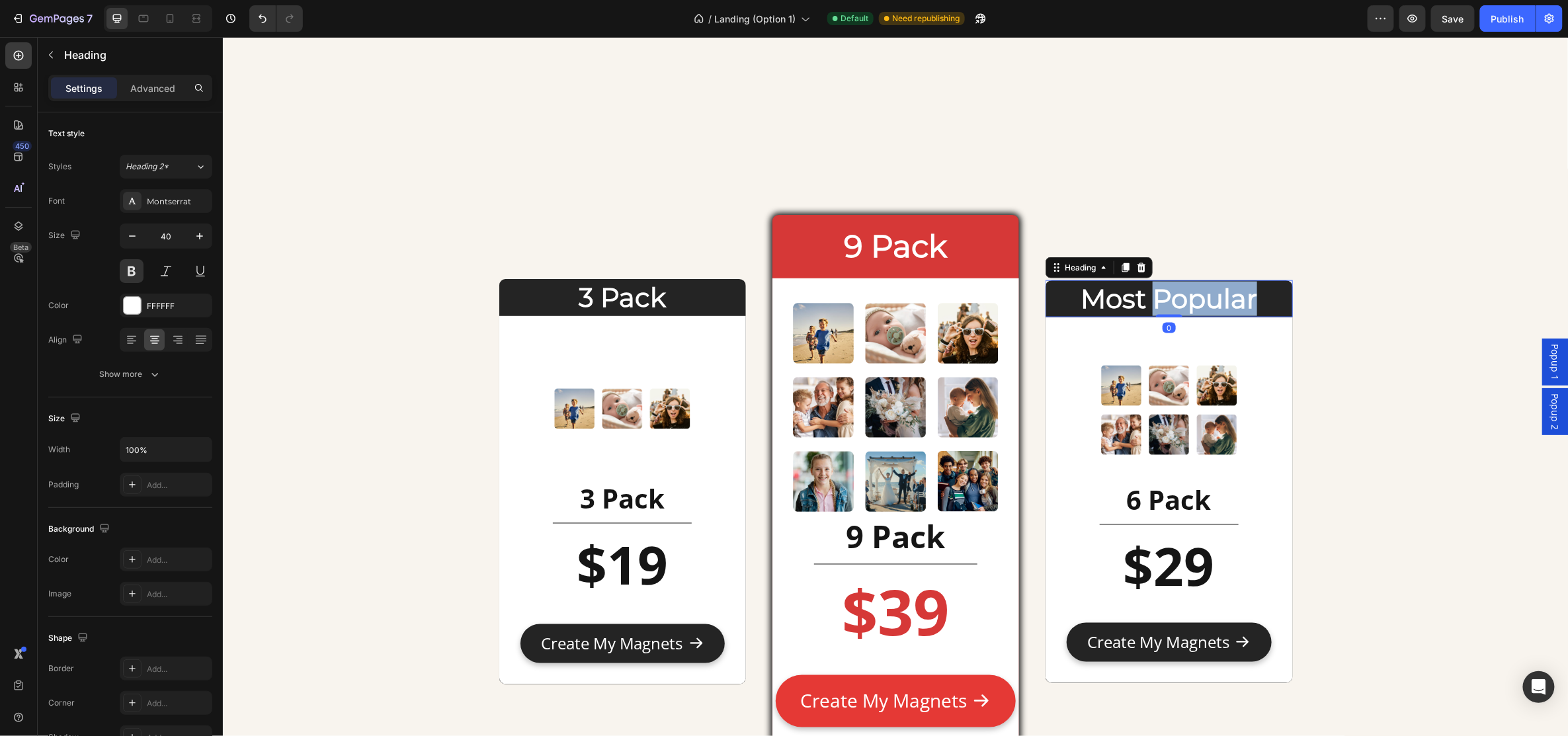
click at [1204, 298] on h2 "Most Popular" at bounding box center [1168, 298] width 247 height 37
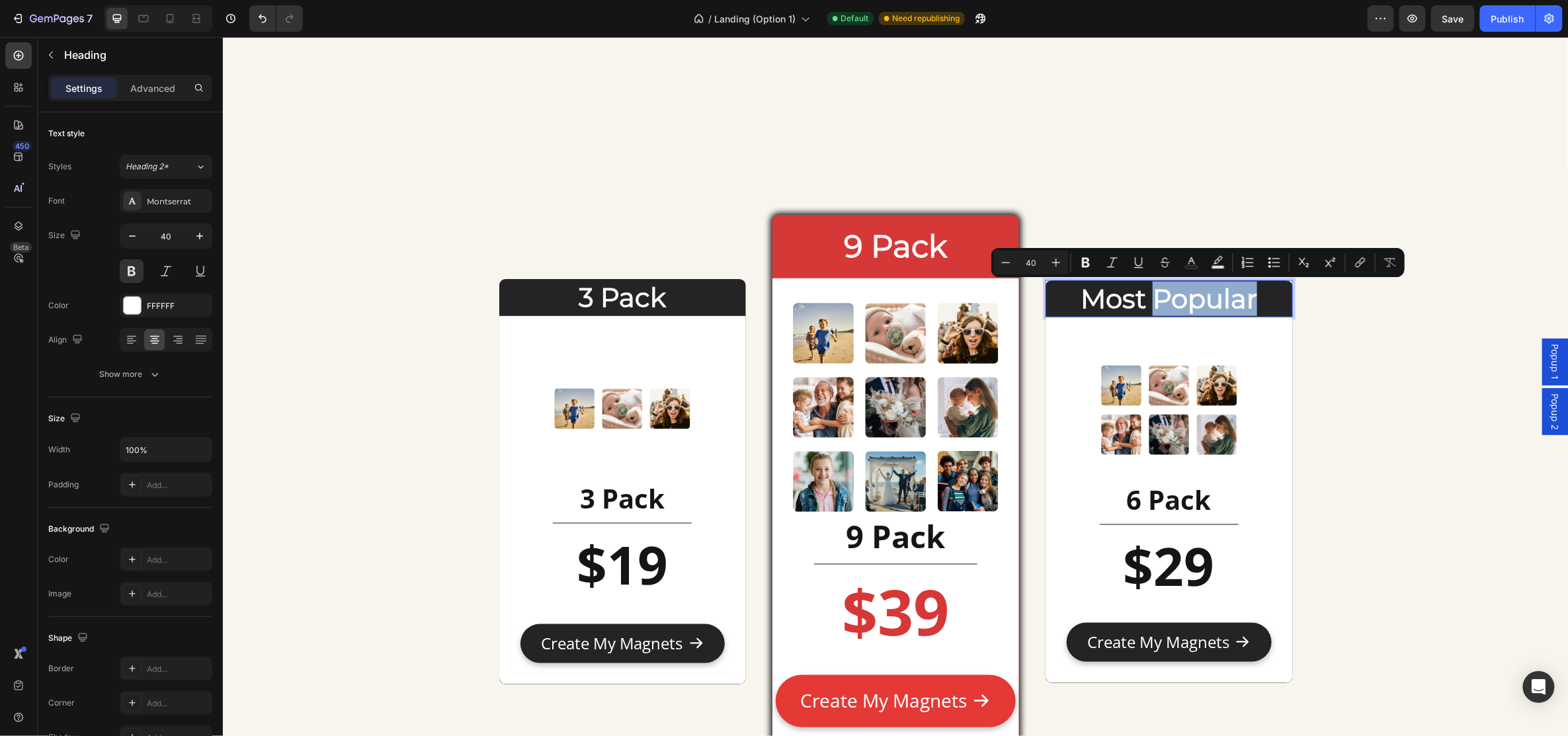
click at [1243, 302] on p "Most Popular" at bounding box center [1168, 298] width 244 height 34
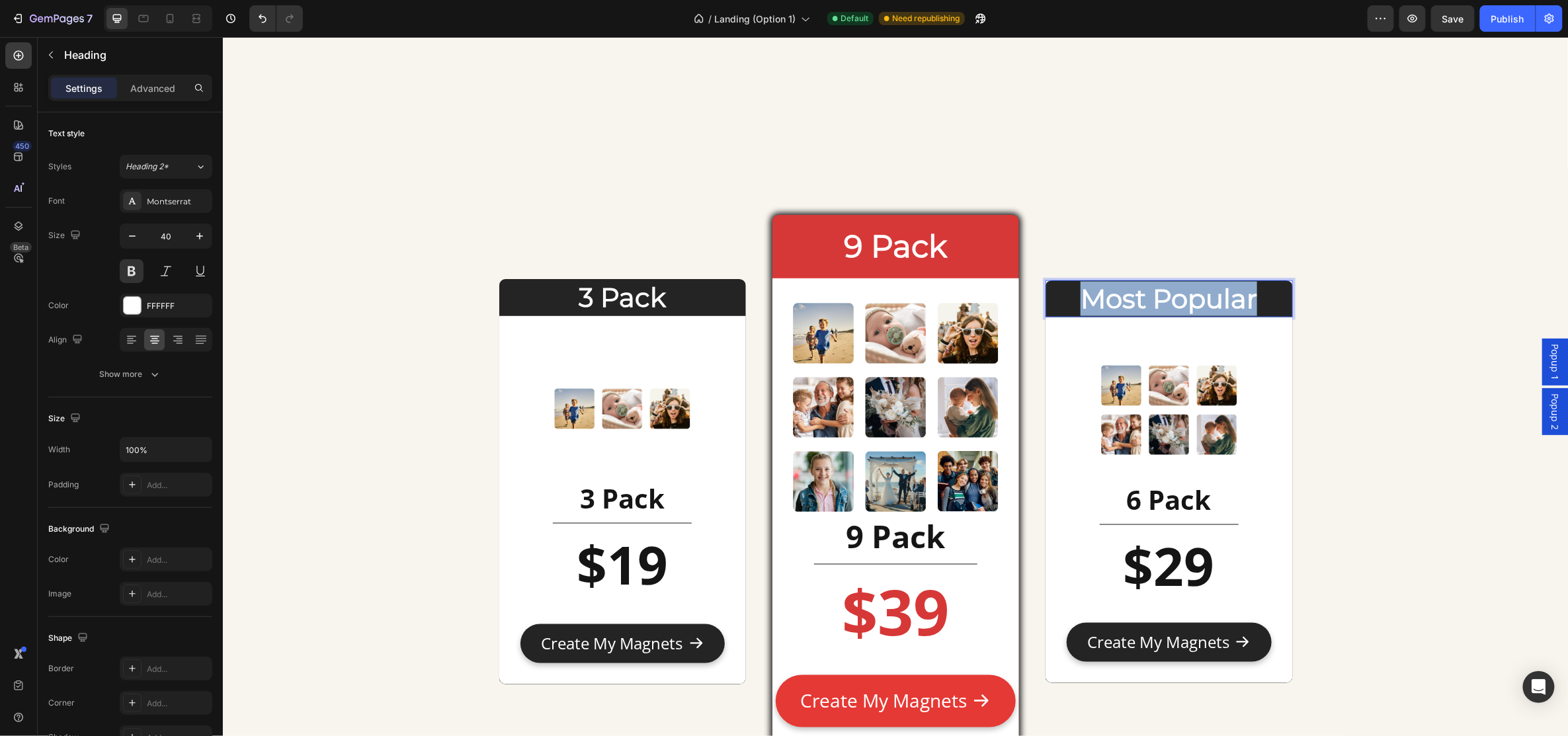
drag, startPoint x: 1261, startPoint y: 302, endPoint x: 1060, endPoint y: 298, distance: 201.0
click at [1060, 298] on p "Most Popular" at bounding box center [1168, 298] width 244 height 34
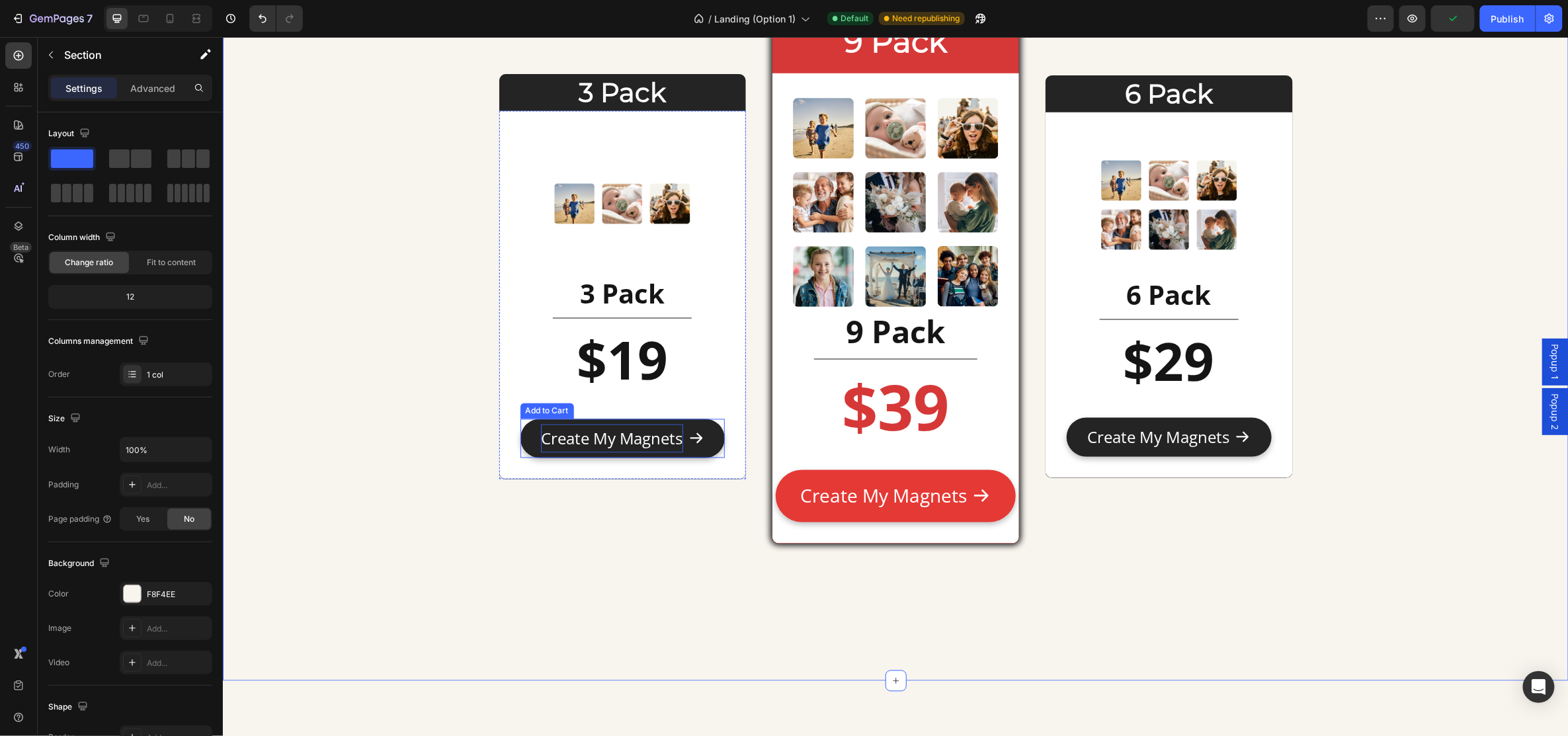
scroll to position [6162, 0]
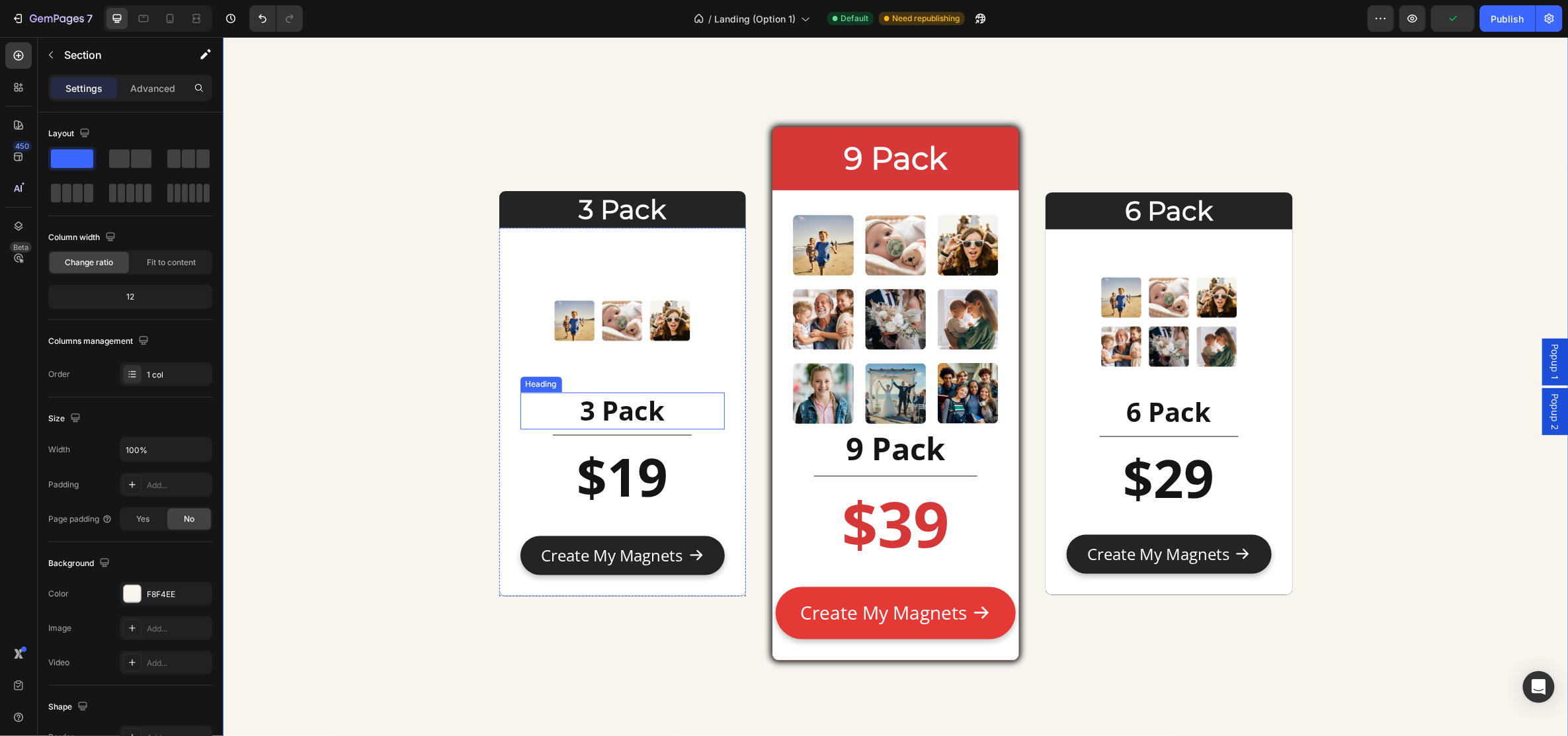
click at [687, 416] on h2 "3 Pack" at bounding box center [622, 411] width 204 height 37
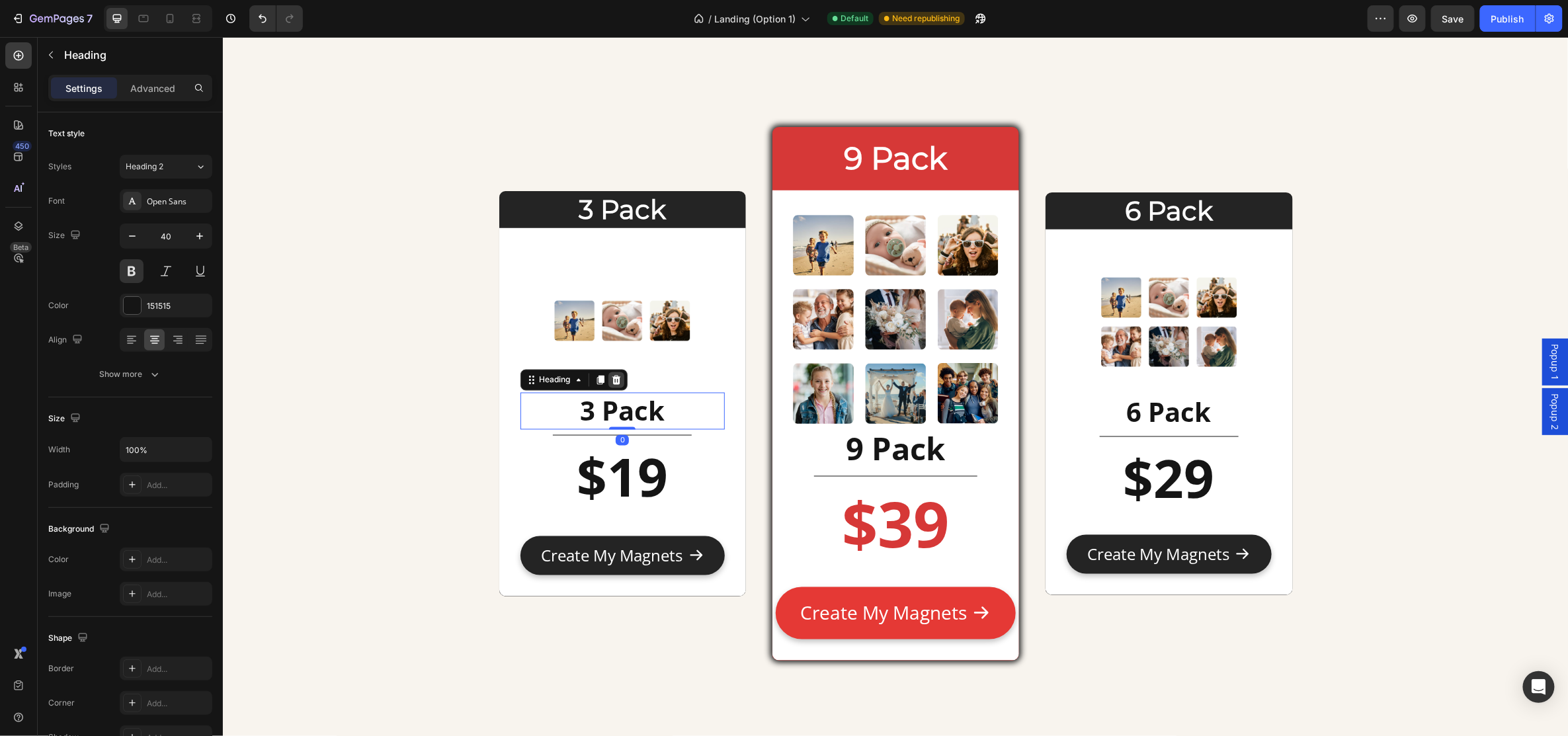
click at [610, 379] on icon at bounding box center [615, 379] width 10 height 10
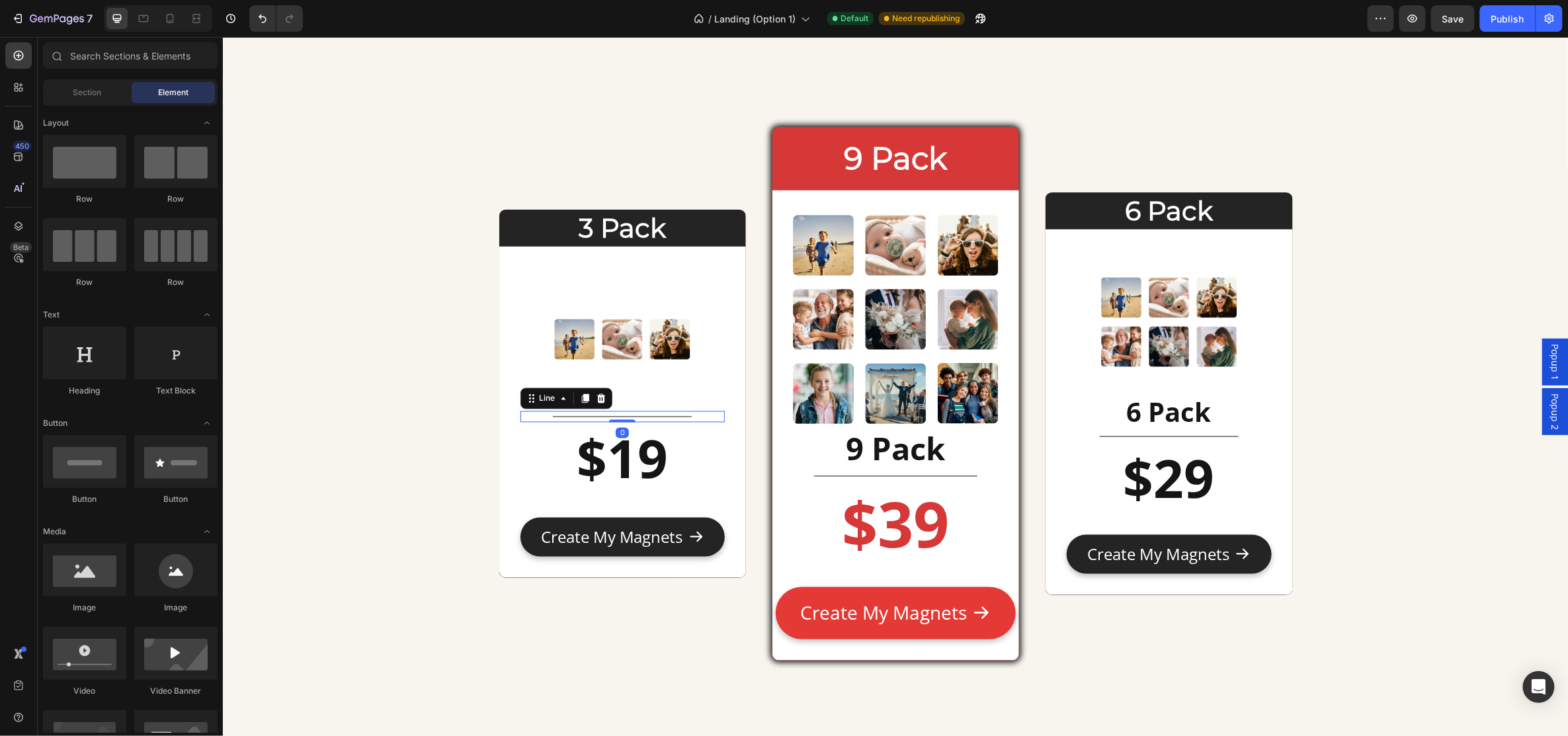
click at [664, 414] on div "Title Line 0" at bounding box center [622, 416] width 204 height 11
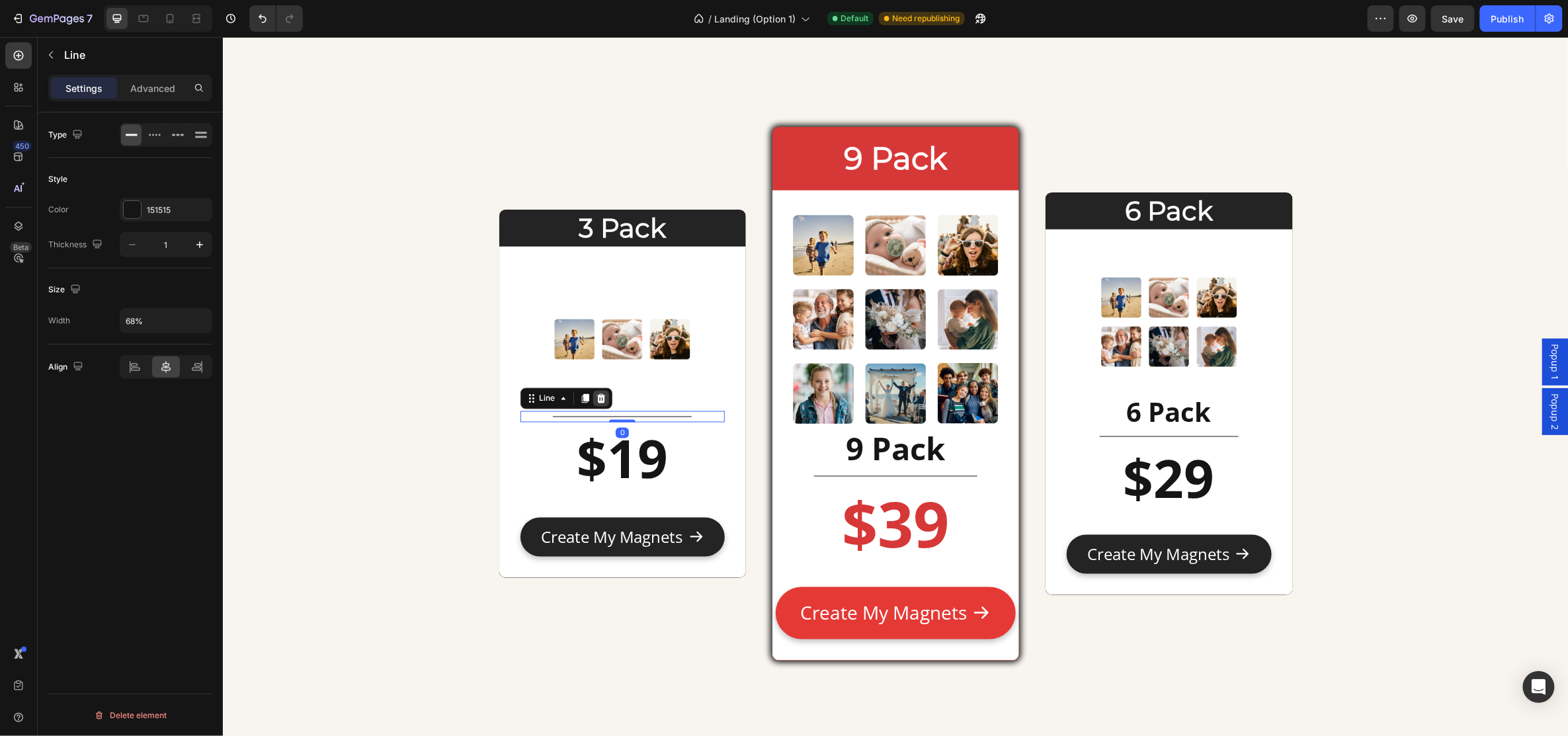
click at [598, 399] on icon at bounding box center [600, 398] width 10 height 10
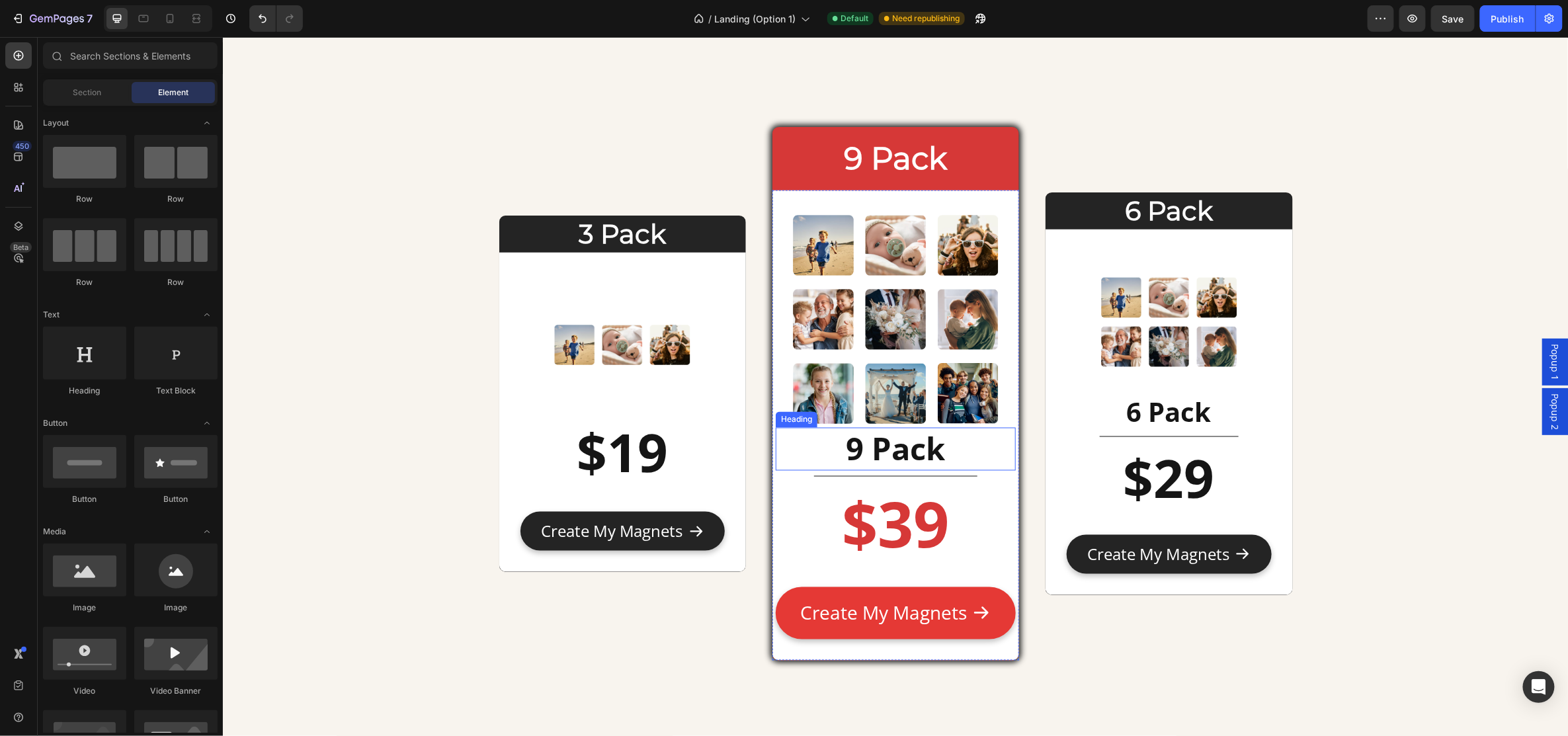
click at [949, 452] on h2 "9 Pack" at bounding box center [895, 449] width 240 height 43
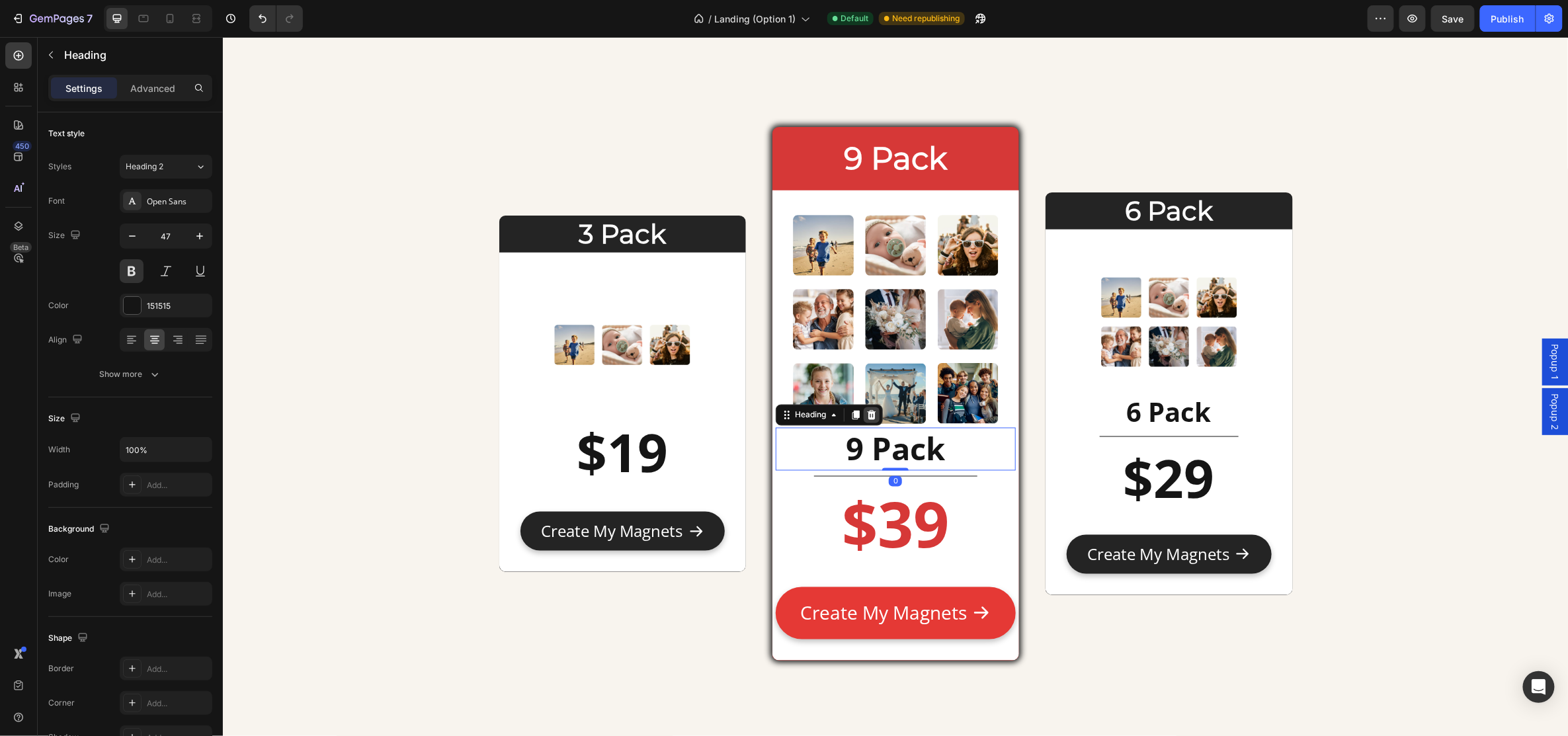
click at [870, 416] on icon at bounding box center [870, 414] width 10 height 10
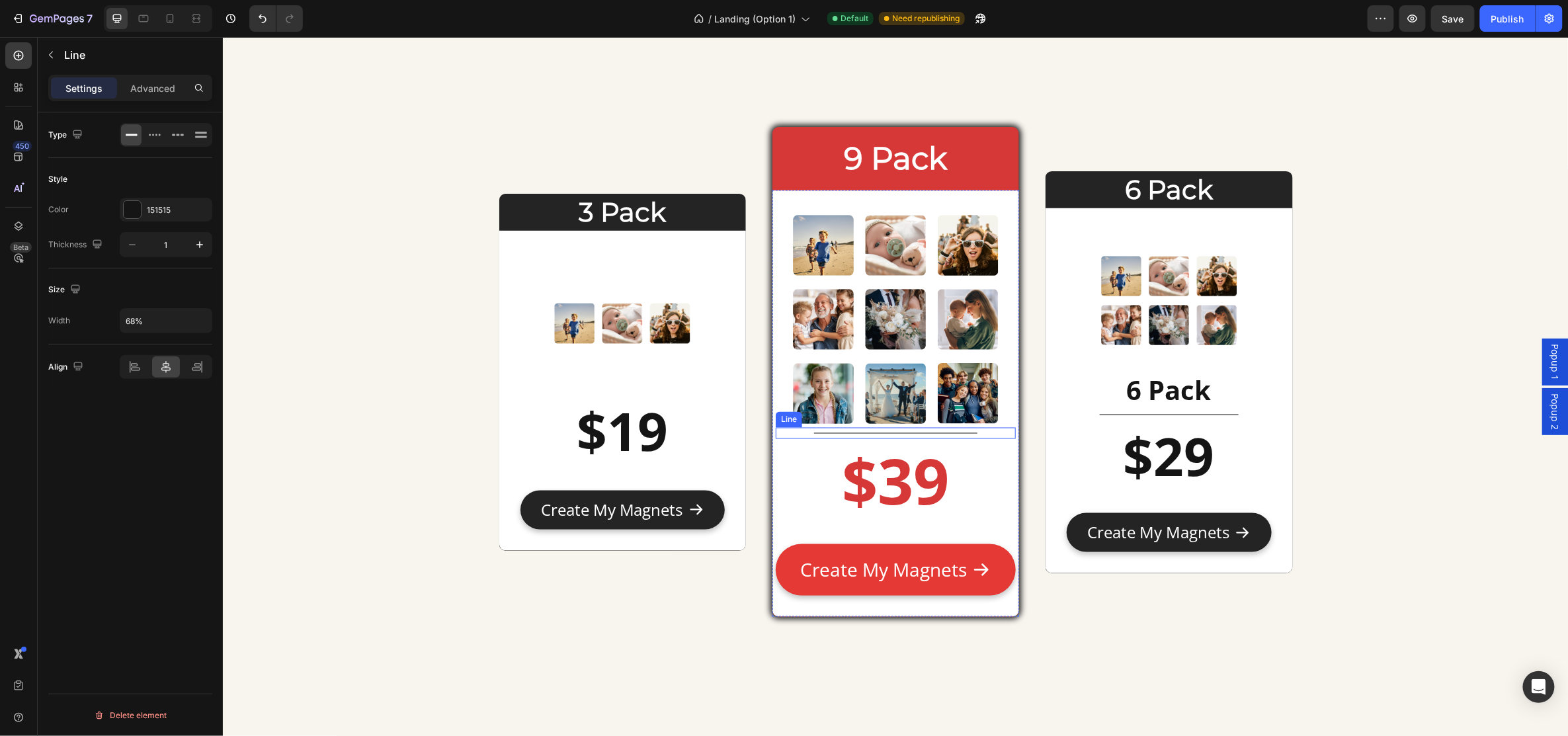
click at [944, 430] on div "Title Line" at bounding box center [895, 433] width 240 height 11
click at [851, 413] on icon at bounding box center [855, 414] width 9 height 9
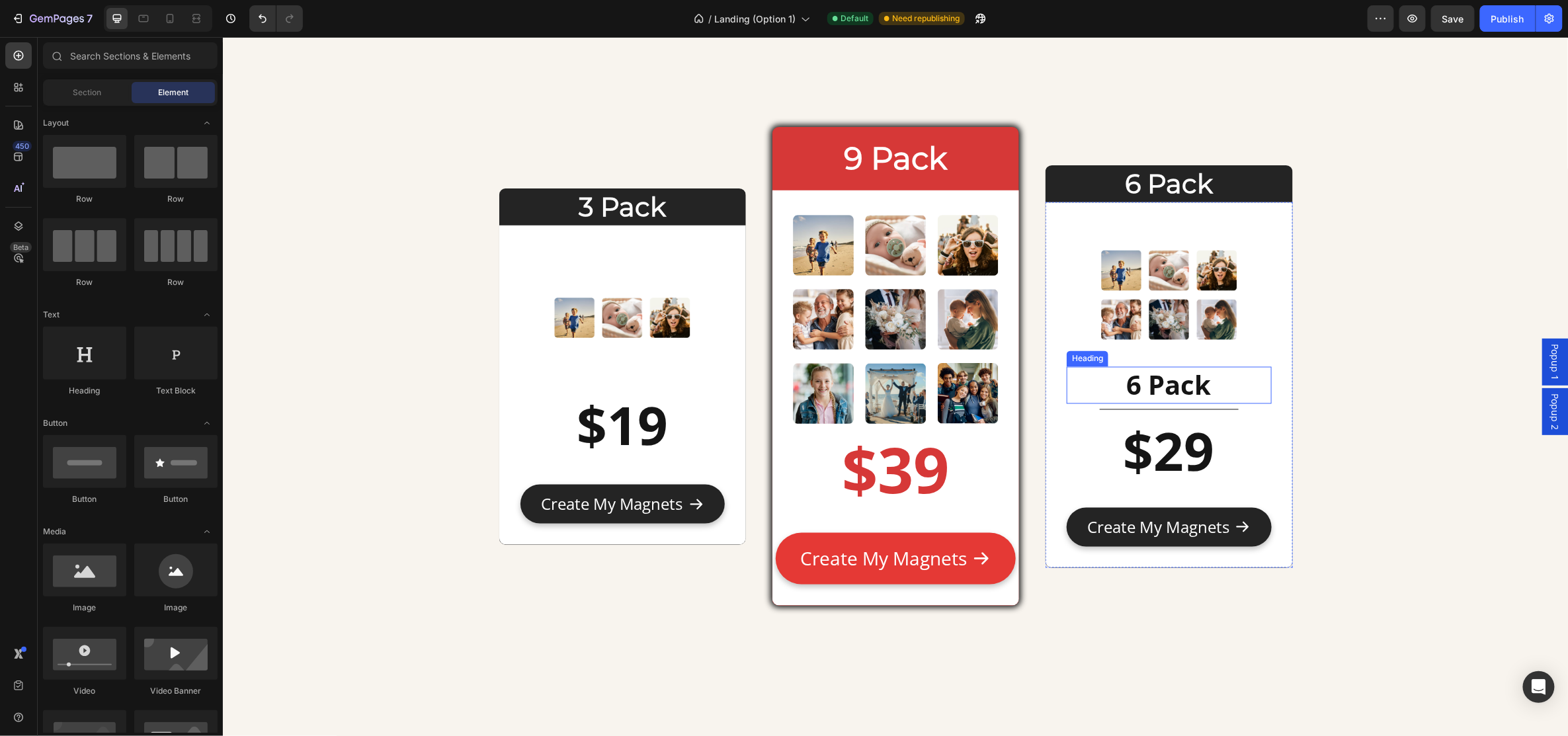
click at [1191, 383] on h2 "6 Pack" at bounding box center [1168, 385] width 204 height 37
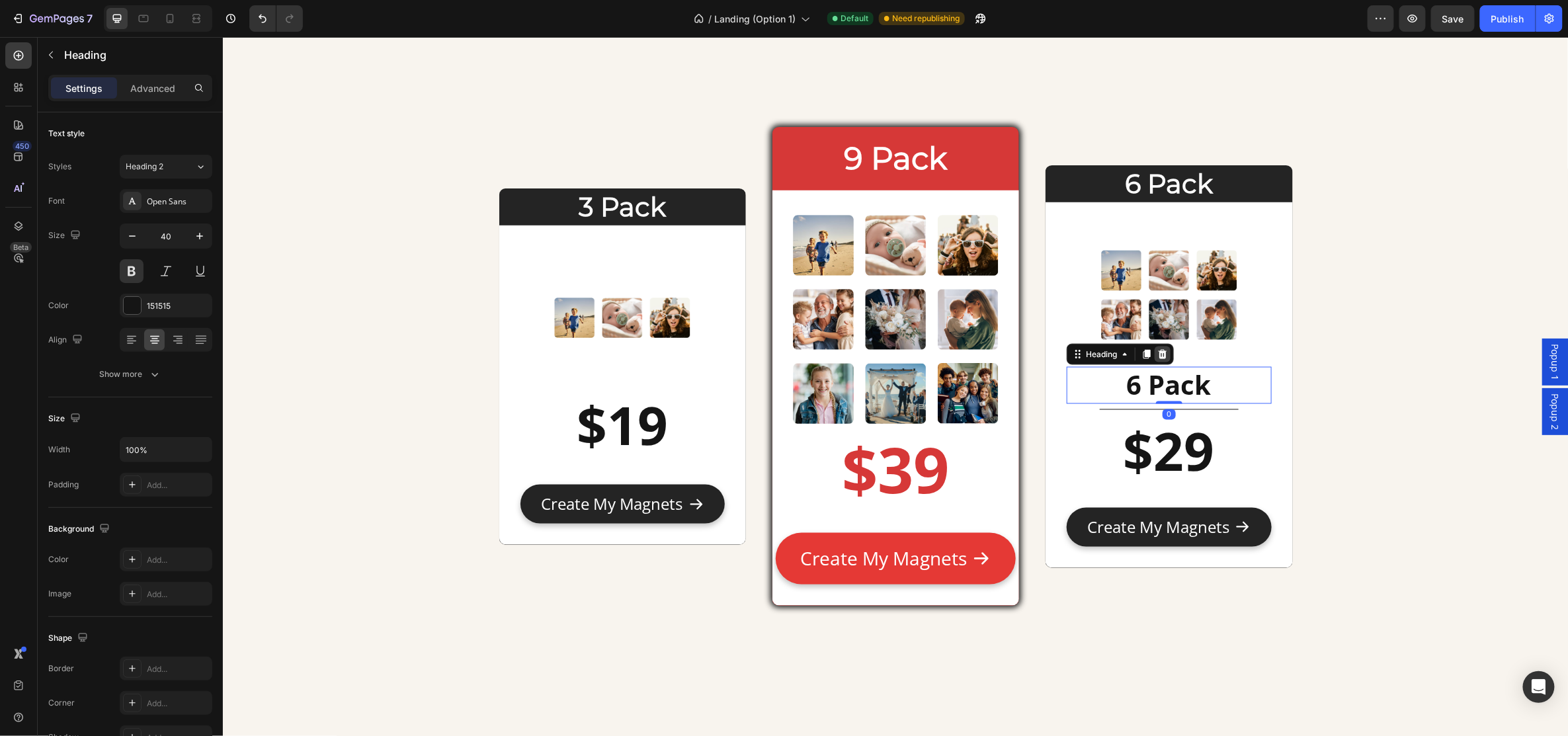
click at [1158, 351] on icon at bounding box center [1162, 353] width 9 height 9
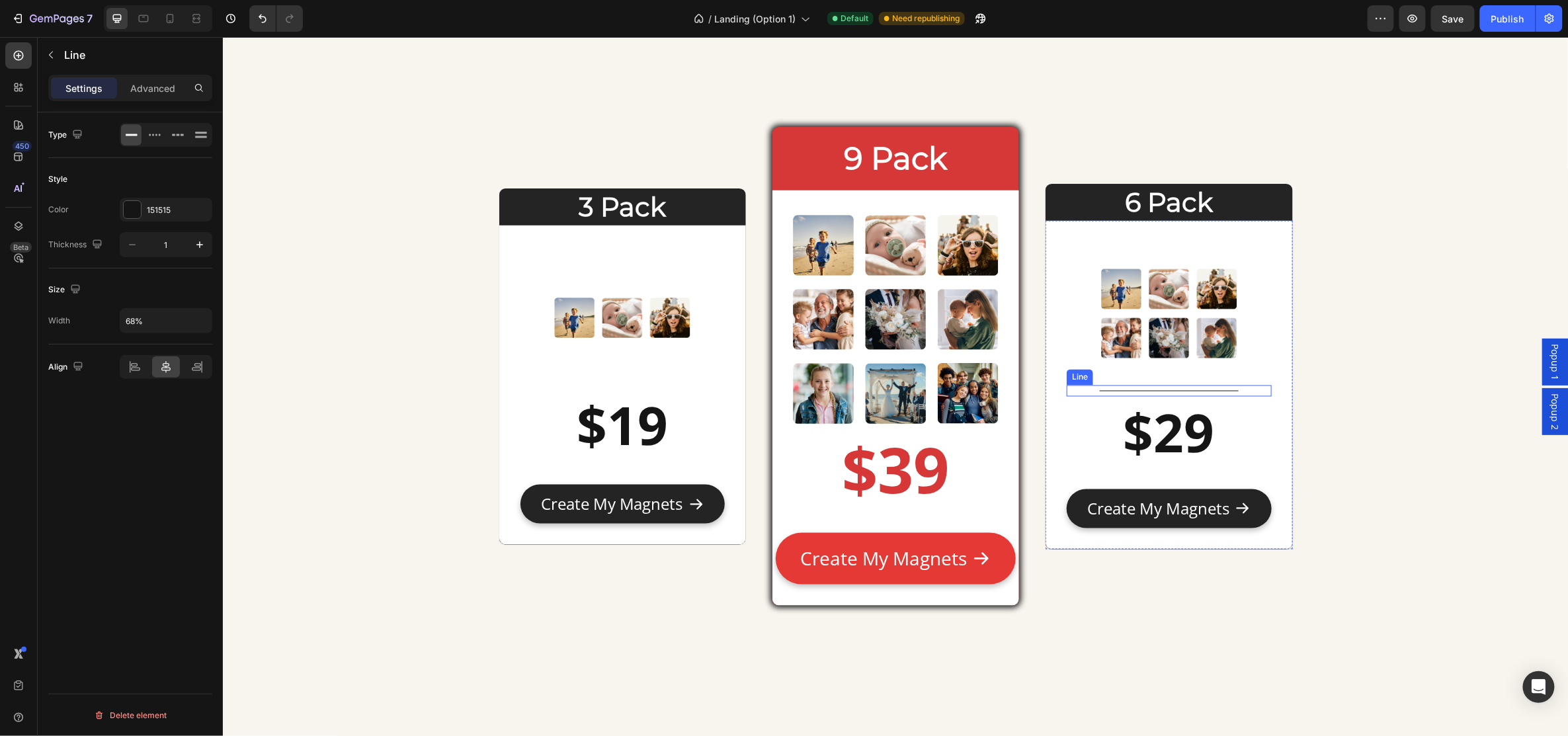
click at [1191, 386] on div "Title Line" at bounding box center [1168, 390] width 204 height 11
click at [1141, 372] on icon at bounding box center [1146, 372] width 10 height 10
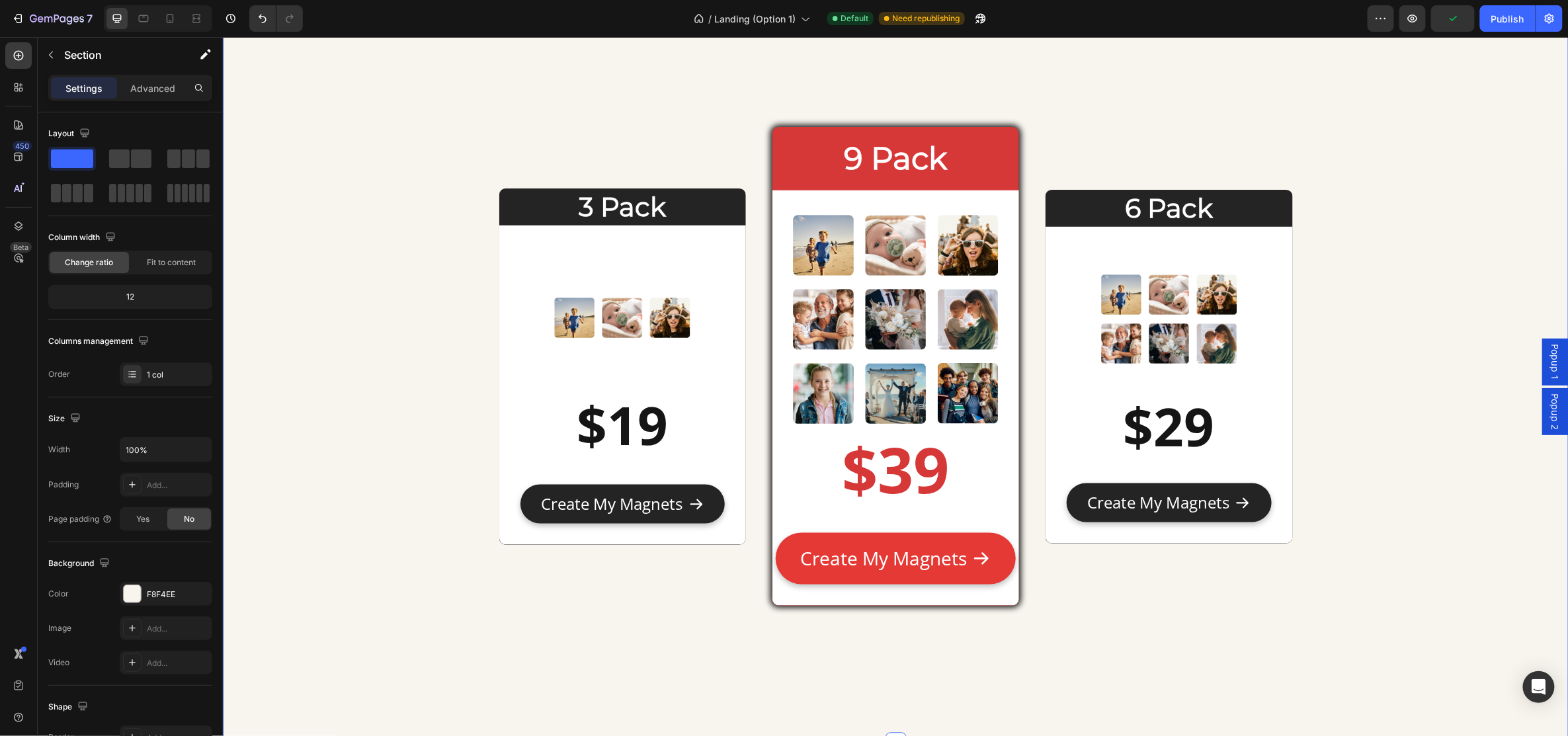
drag, startPoint x: 393, startPoint y: 470, endPoint x: 342, endPoint y: 411, distance: 78.0
drag, startPoint x: 365, startPoint y: 431, endPoint x: 335, endPoint y: 500, distance: 75.2
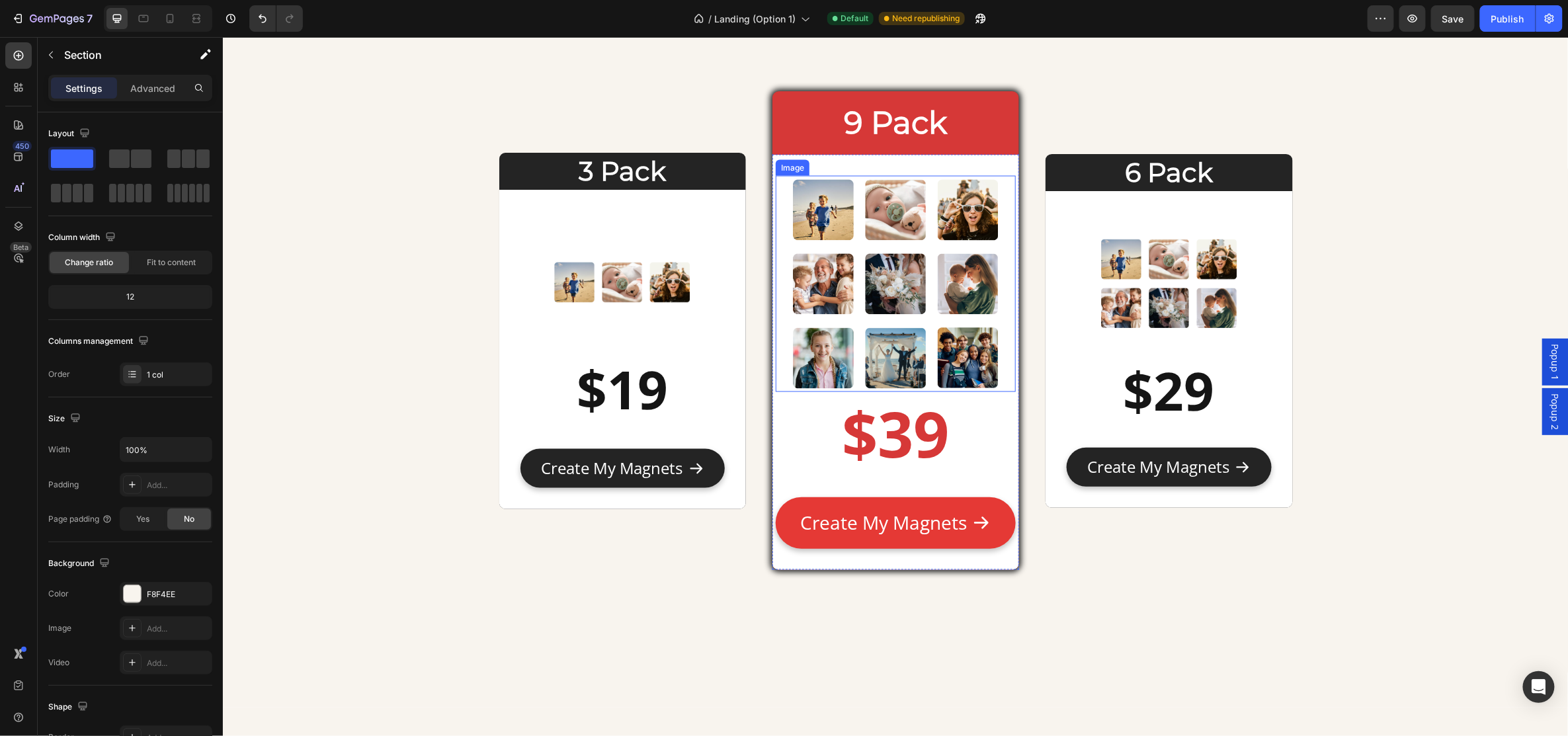
scroll to position [6231, 0]
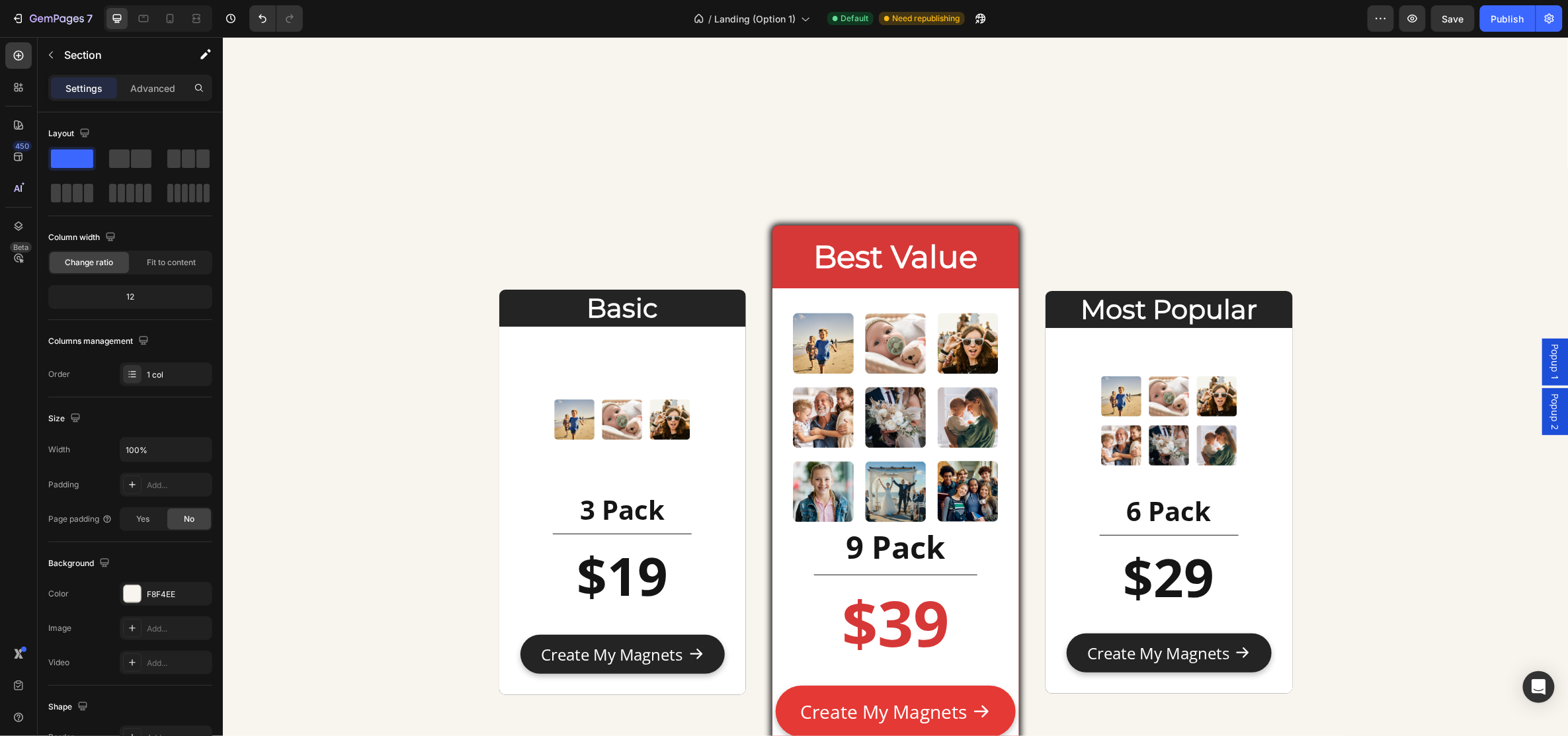
scroll to position [5349, 0]
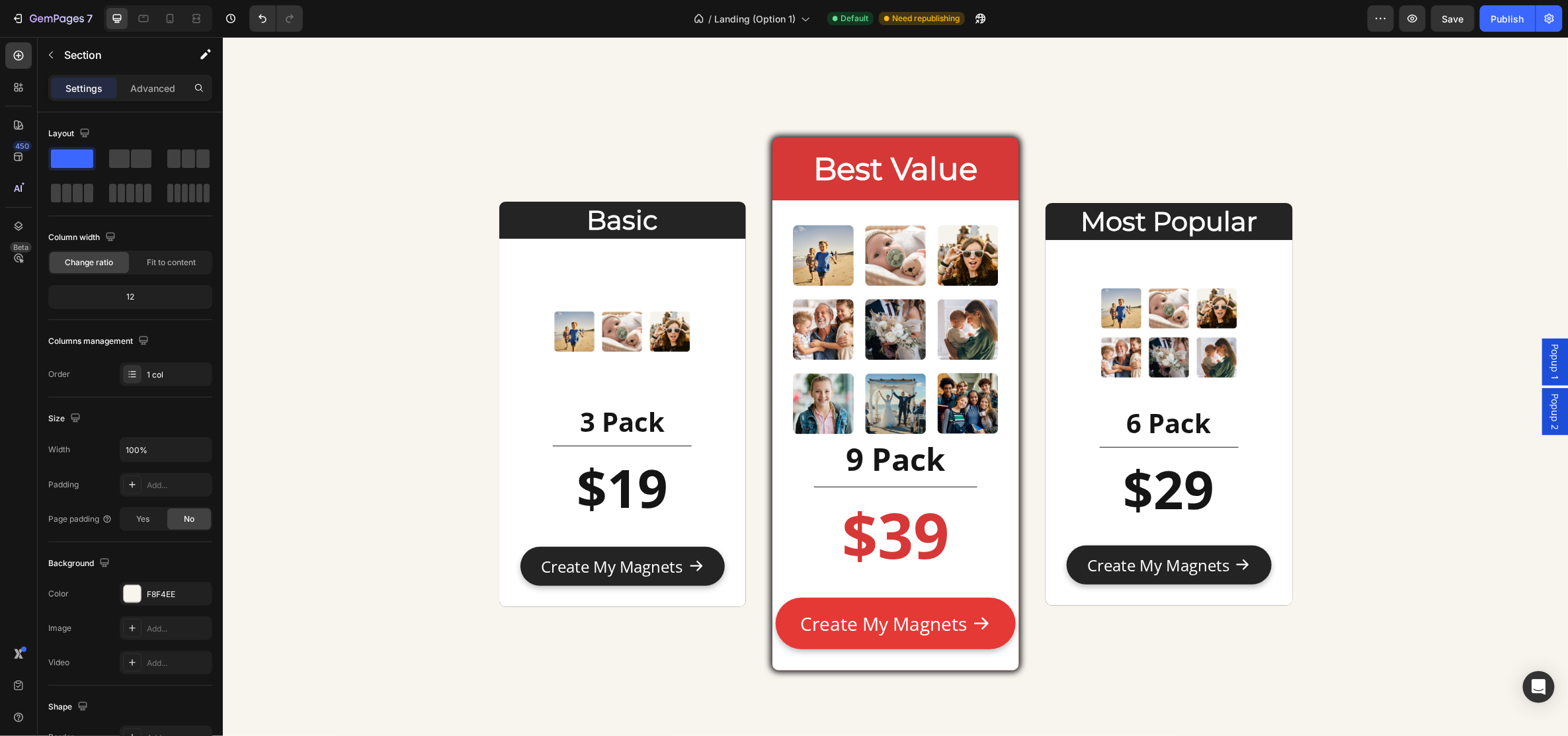
click at [426, 415] on div "Basic Heading Image 3 Pack Heading Title Line $19 Heading Text Block Create My …" at bounding box center [895, 396] width 1346 height 2320
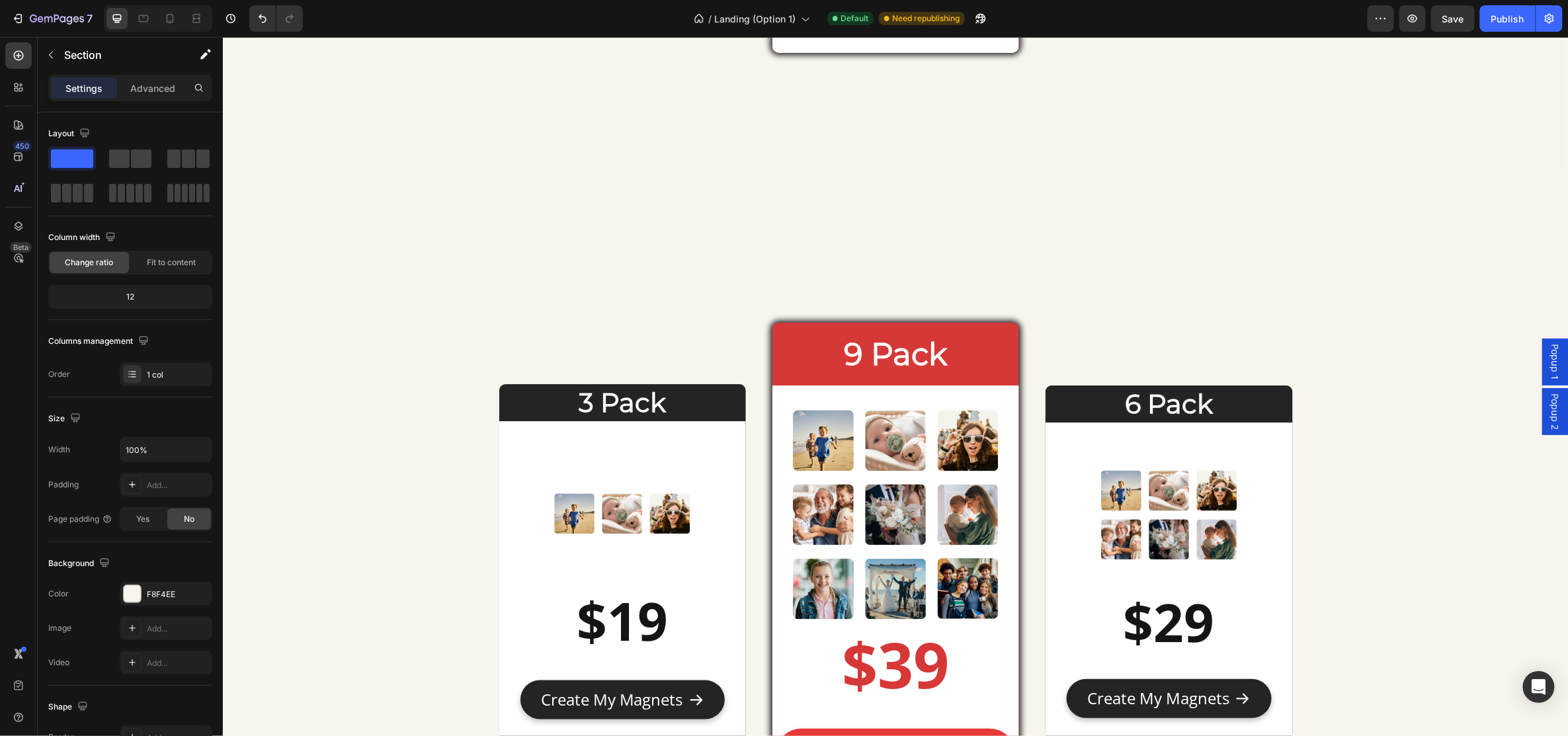
scroll to position [6142, 0]
